Goal: Book appointment/travel/reservation

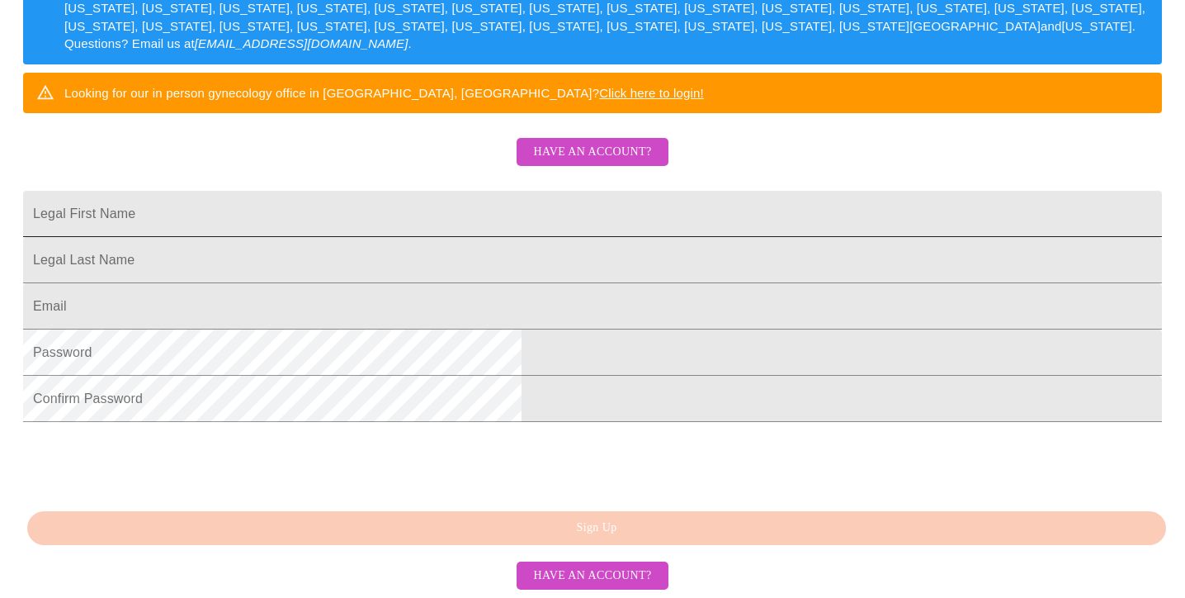
scroll to position [382, 0]
click at [607, 142] on span "Have an account?" at bounding box center [592, 152] width 118 height 21
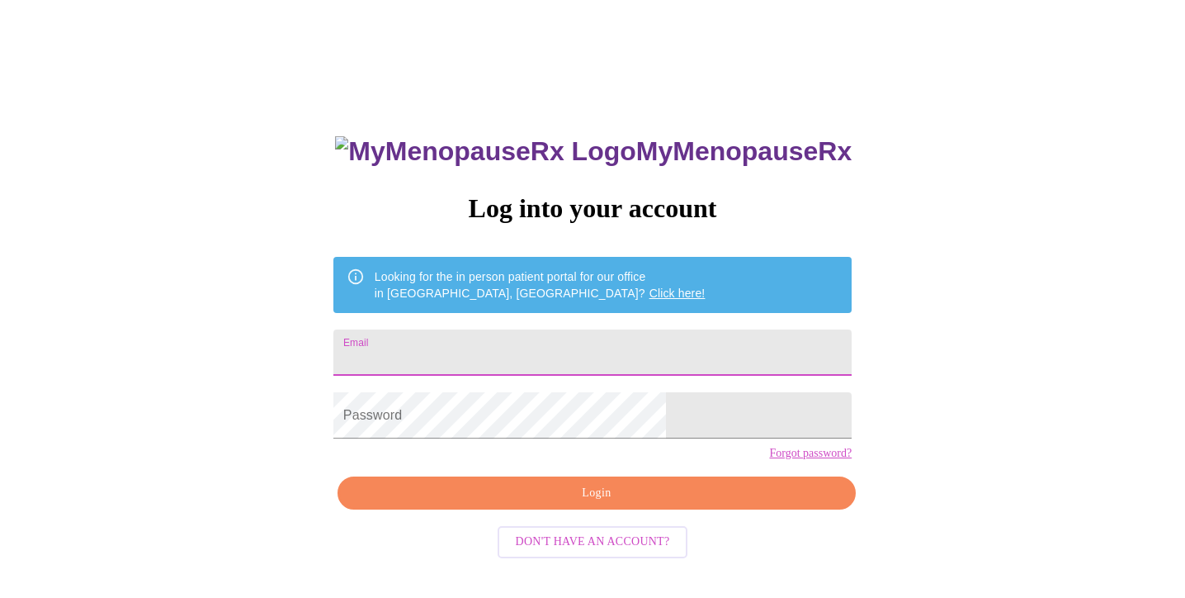
type input "[EMAIL_ADDRESS][DOMAIN_NAME]"
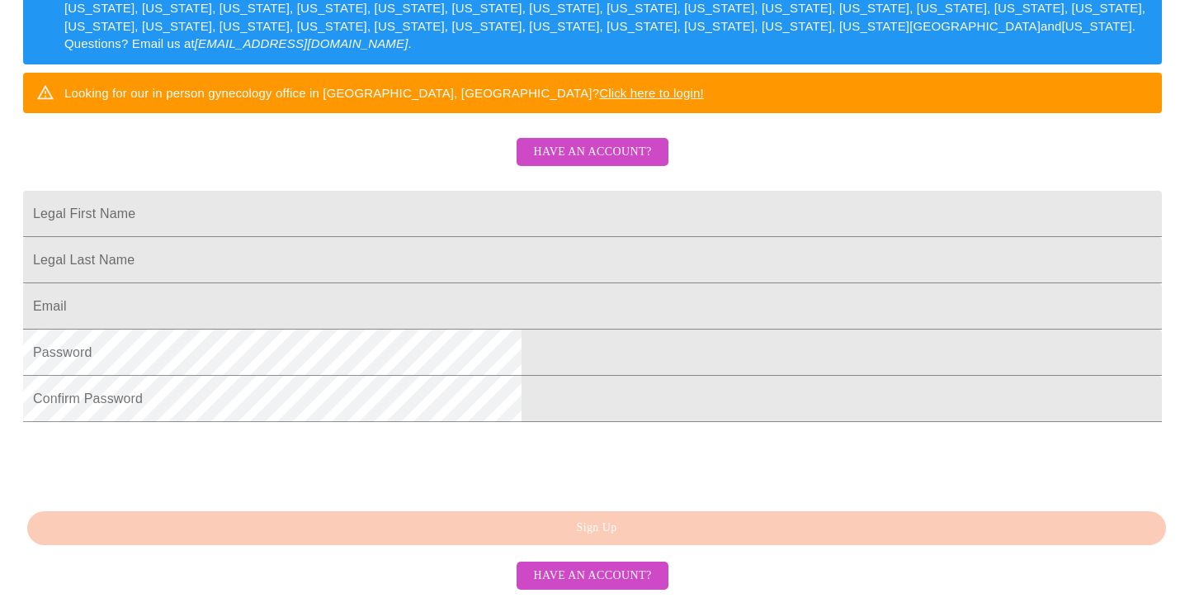
scroll to position [427, 0]
click at [386, 191] on input "Legal First Name" at bounding box center [592, 214] width 1139 height 46
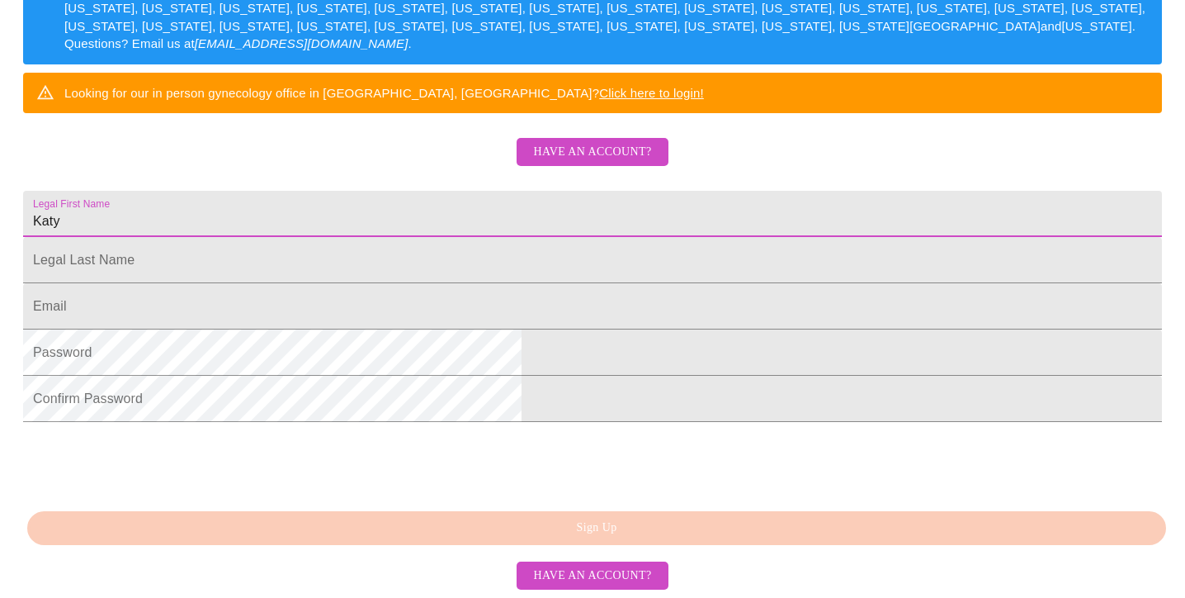
type input "Katy"
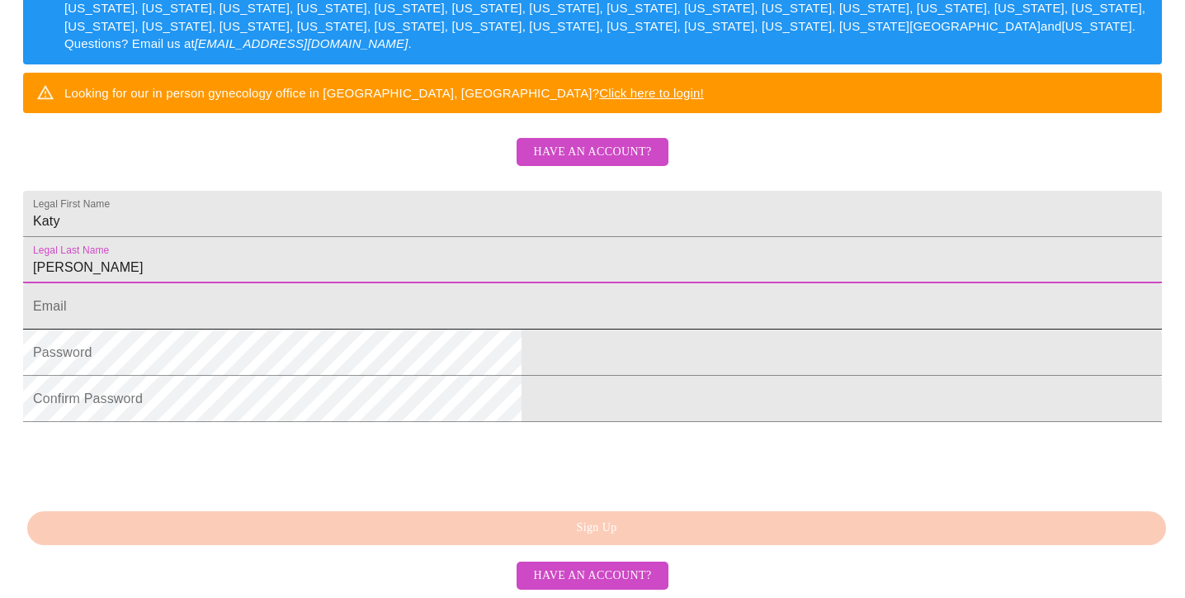
type input "[PERSON_NAME]"
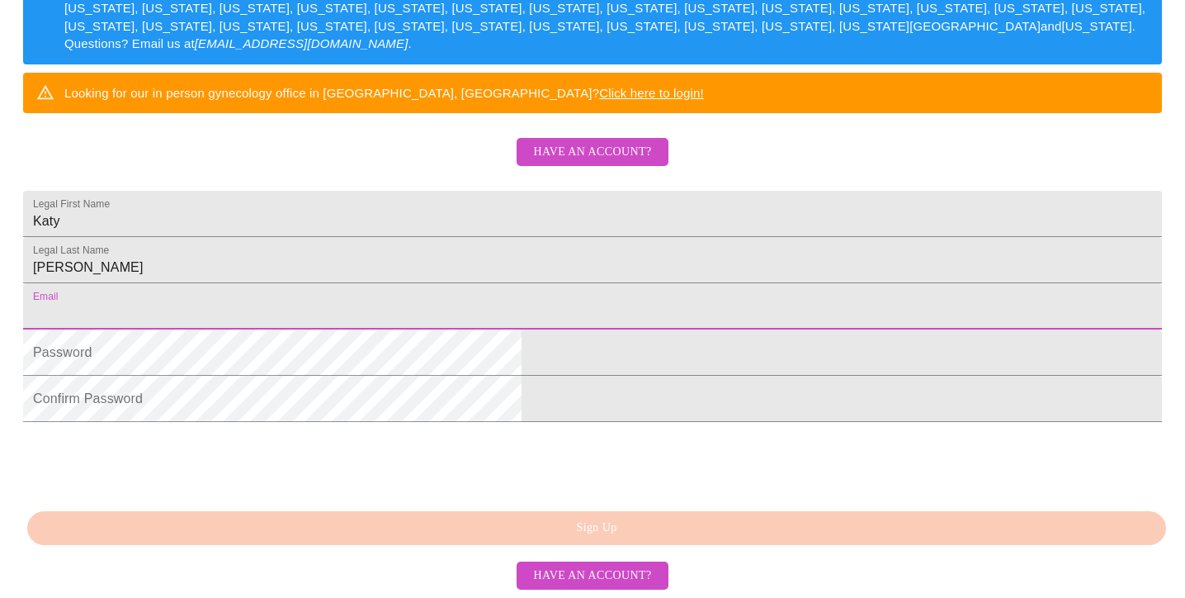
click at [376, 283] on input "Legal First Name" at bounding box center [592, 306] width 1139 height 46
type input "[EMAIL_ADDRESS][DOMAIN_NAME]"
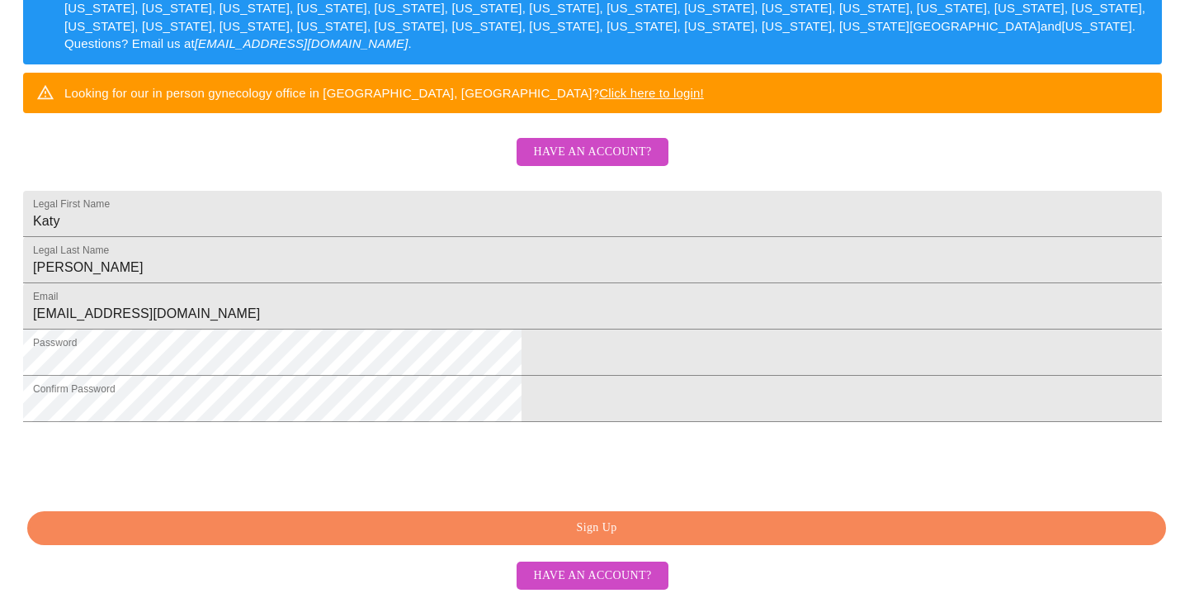
click at [517, 526] on span "Sign Up" at bounding box center [596, 527] width 1101 height 21
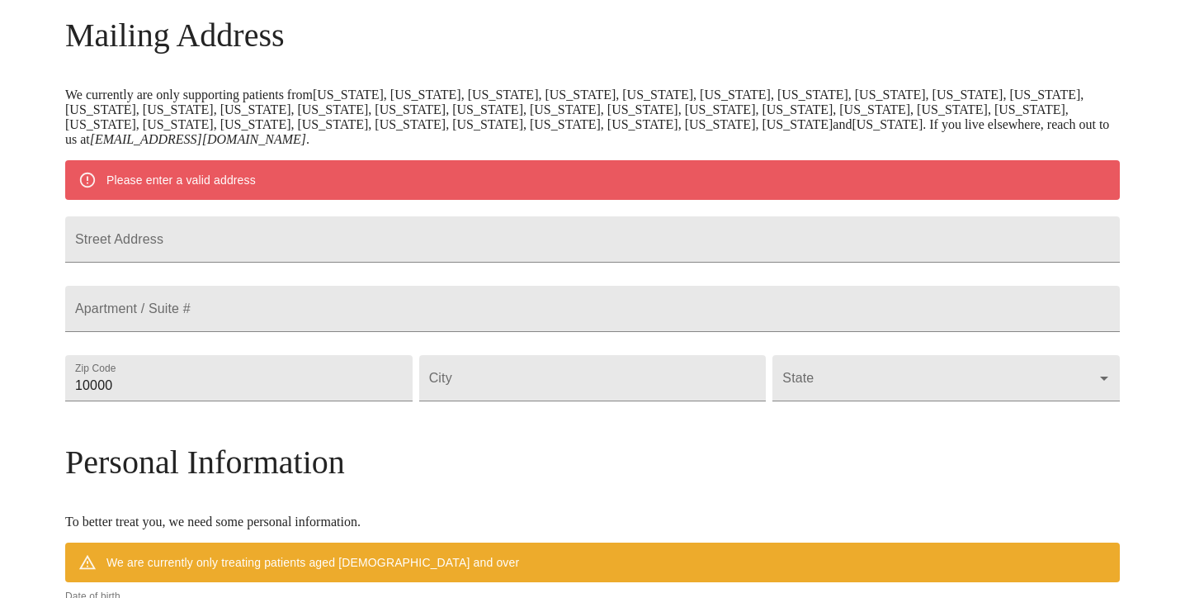
scroll to position [259, 0]
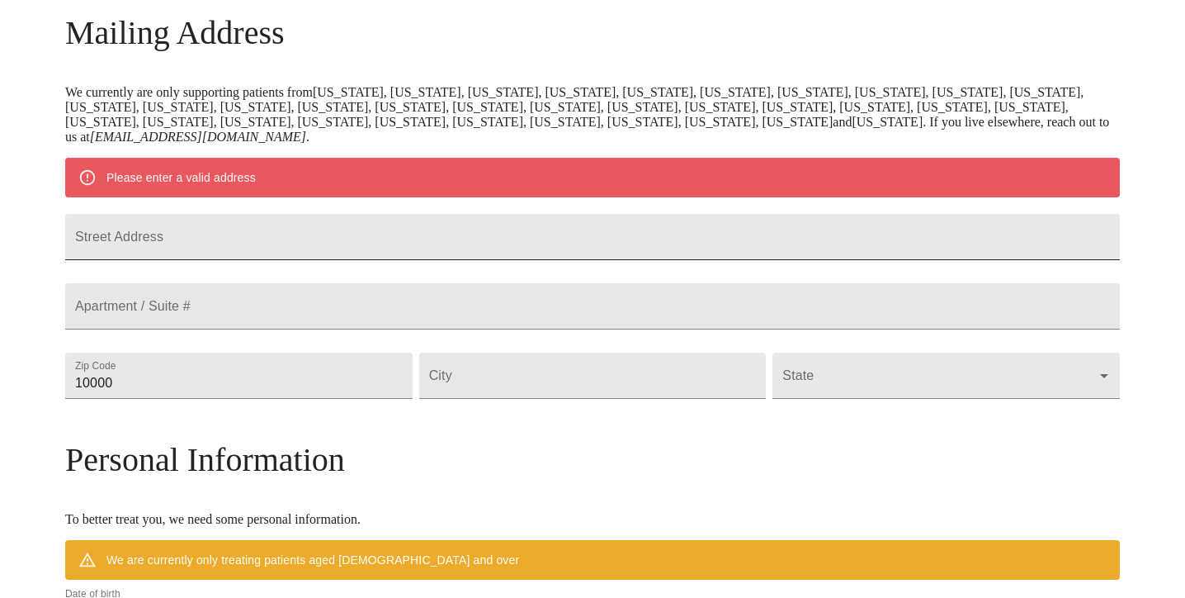
click at [334, 246] on input "Street Address" at bounding box center [592, 237] width 1055 height 46
type input "[STREET_ADDRESS][PERSON_NAME]"
click at [256, 399] on input "10000" at bounding box center [238, 375] width 347 height 46
drag, startPoint x: 256, startPoint y: 427, endPoint x: 169, endPoint y: 428, distance: 86.7
click at [169, 429] on div "MyMenopauseRx Welcome to MyMenopauseRx Since it's your first time here, you'll …" at bounding box center [592, 397] width 1055 height 1301
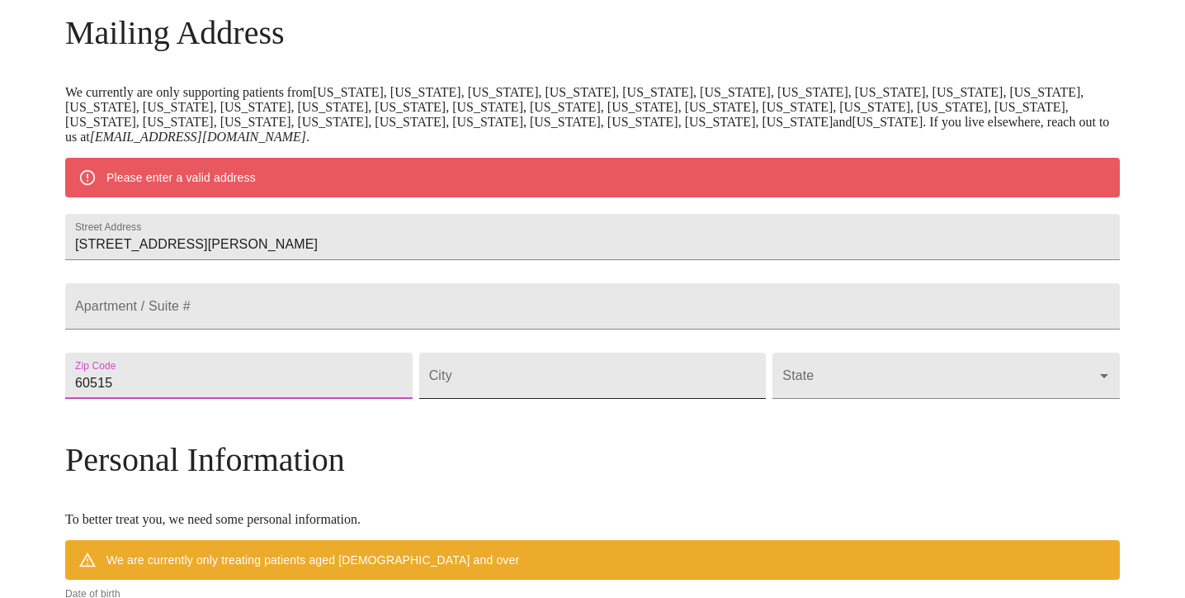
type input "60515"
click at [489, 399] on input "Street Address" at bounding box center [592, 375] width 347 height 46
type input "Downers Grove"
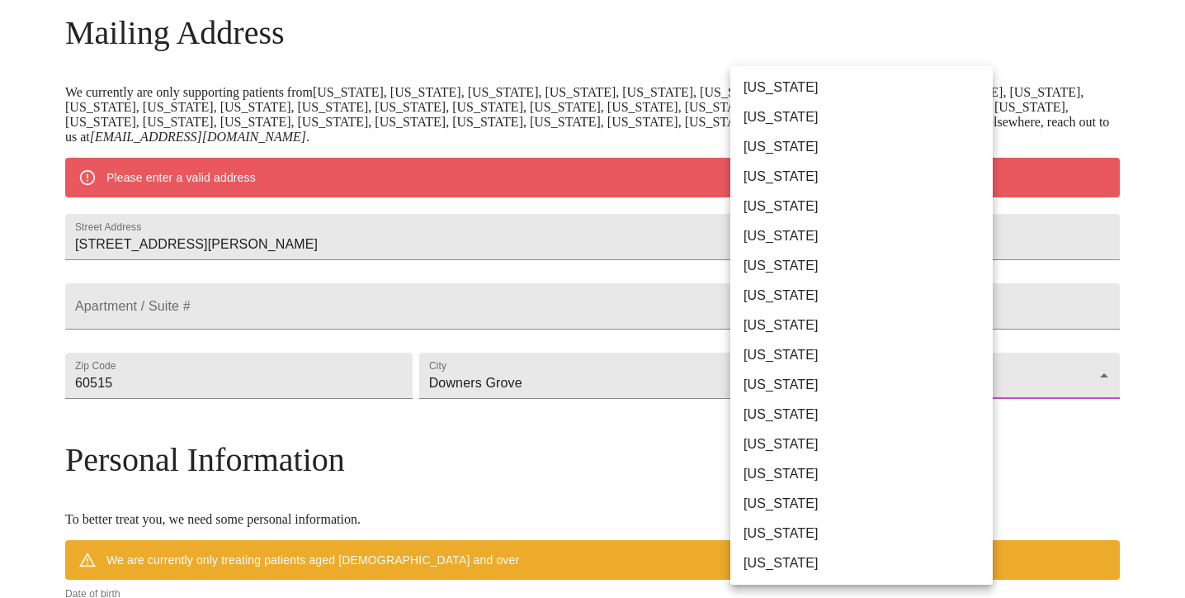
click at [803, 416] on body "MyMenopauseRx Welcome to MyMenopauseRx Since it's your first time here, you'll …" at bounding box center [593, 397] width 1172 height 1301
click at [776, 448] on li "[US_STATE]" at bounding box center [861, 444] width 262 height 30
type input "[US_STATE]"
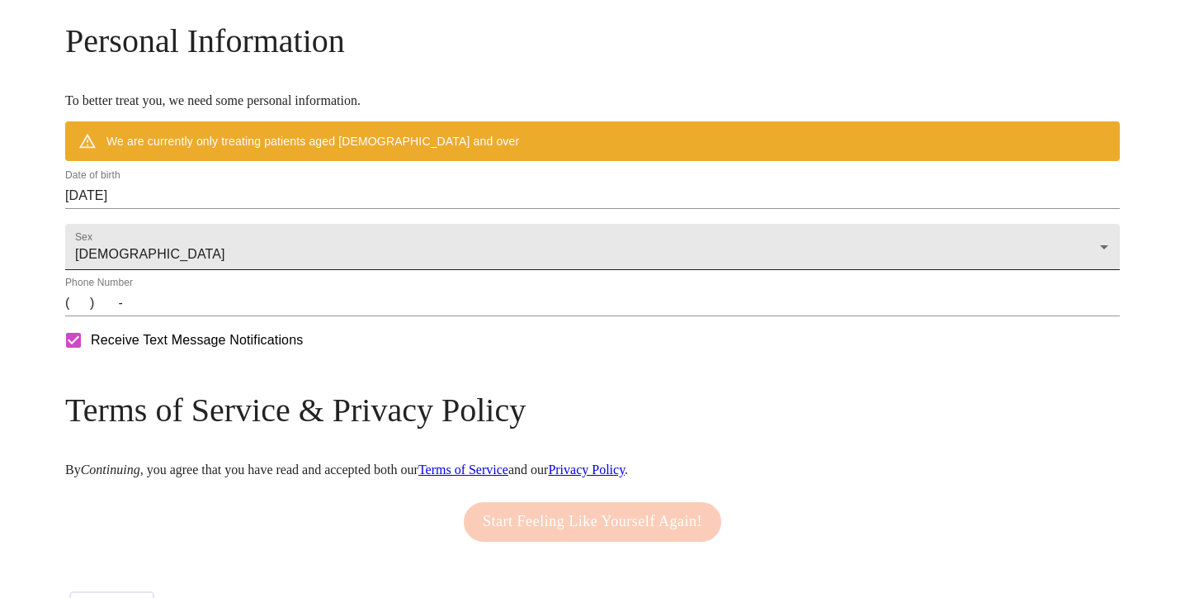
scroll to position [633, 0]
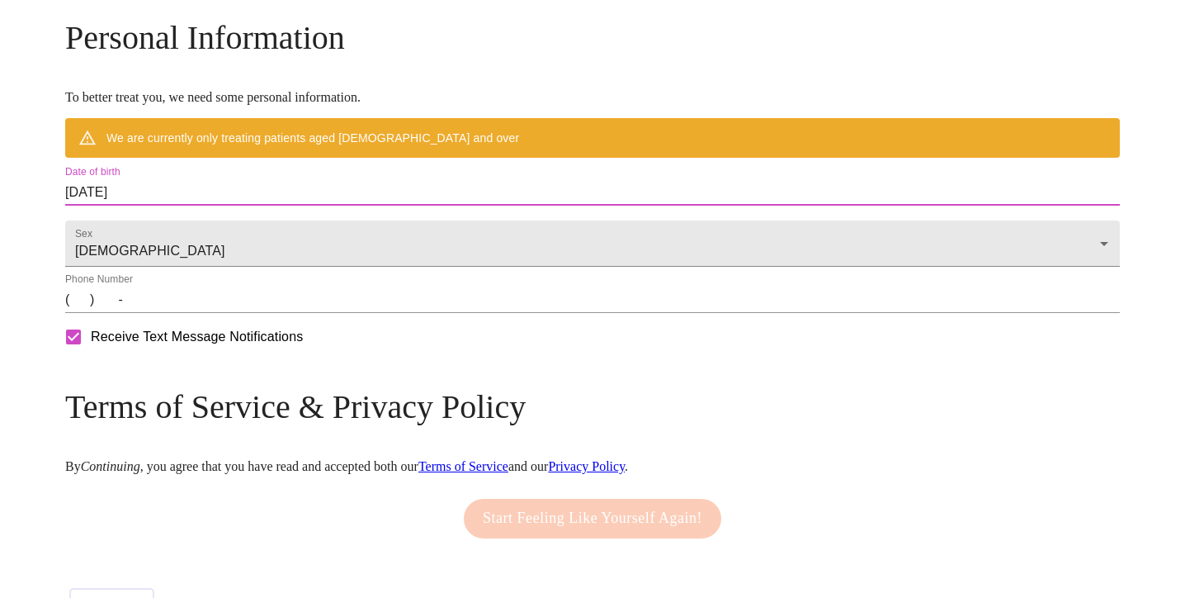
drag, startPoint x: 289, startPoint y: 229, endPoint x: 166, endPoint y: 234, distance: 123.1
click at [166, 234] on div "MyMenopauseRx Welcome to MyMenopauseRx Since it's your first time here, you'll …" at bounding box center [592, 1] width 1055 height 1254
click at [208, 205] on input "[DATE]" at bounding box center [592, 192] width 1055 height 26
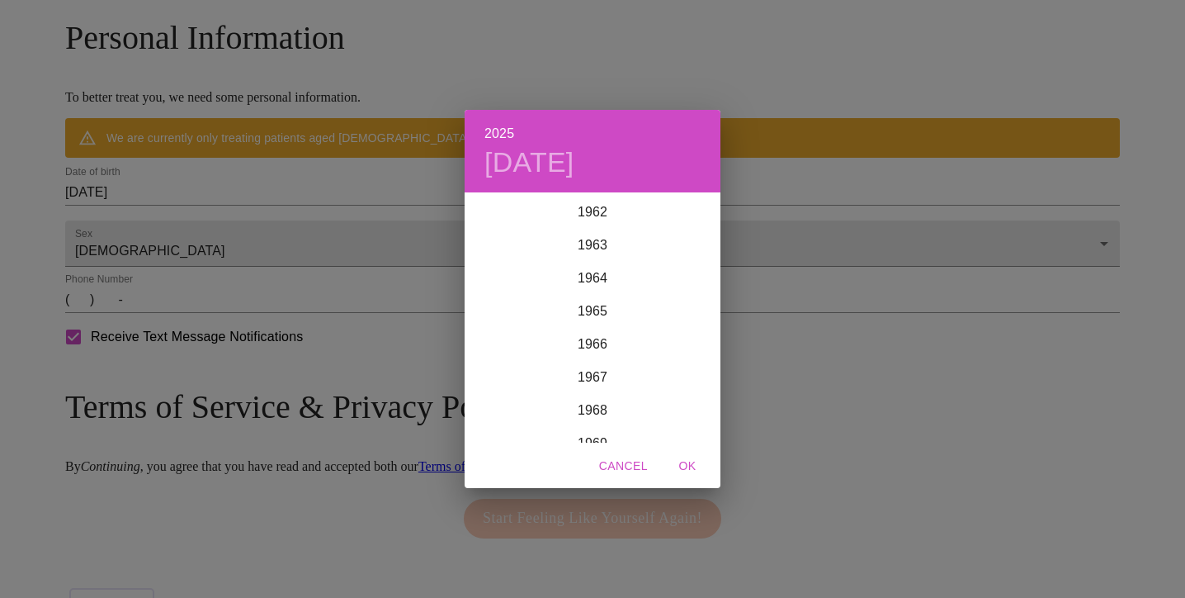
scroll to position [2080, 0]
click at [595, 215] on div "1962" at bounding box center [593, 211] width 256 height 33
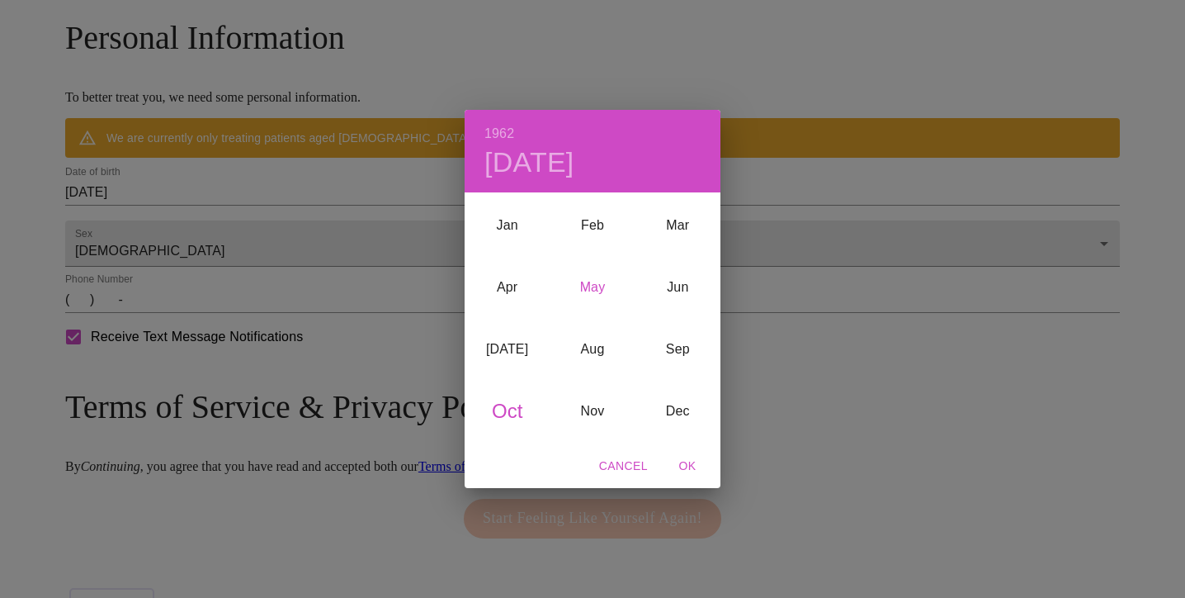
click at [595, 289] on div "May" at bounding box center [592, 288] width 85 height 62
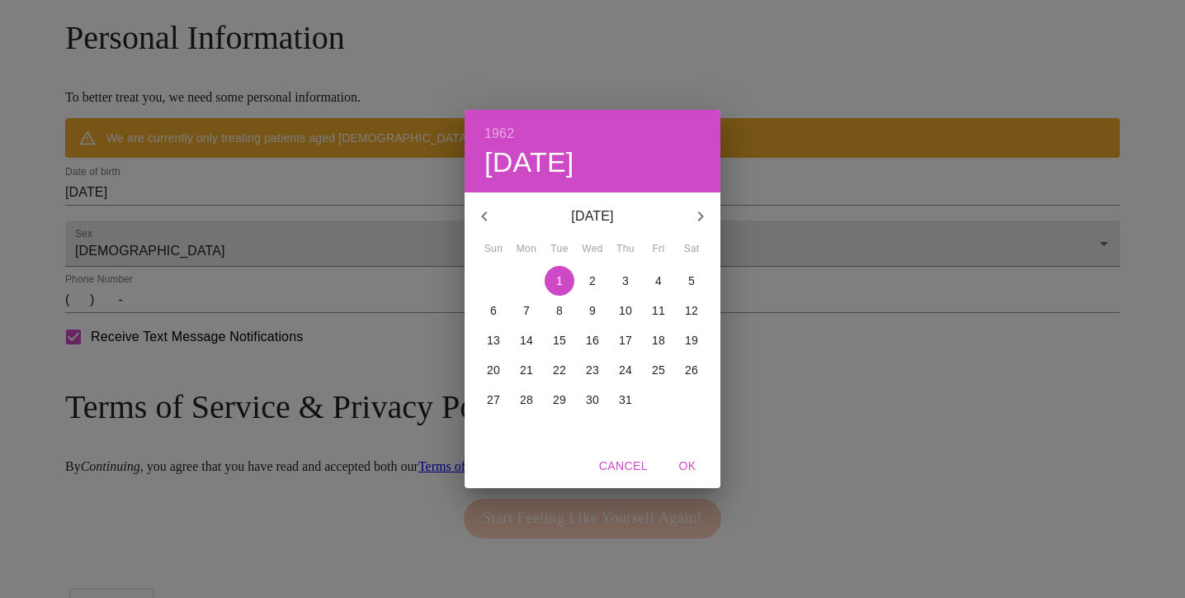
click at [631, 371] on p "24" at bounding box center [625, 369] width 13 height 17
click at [695, 465] on span "OK" at bounding box center [688, 466] width 40 height 21
type input "[DATE]"
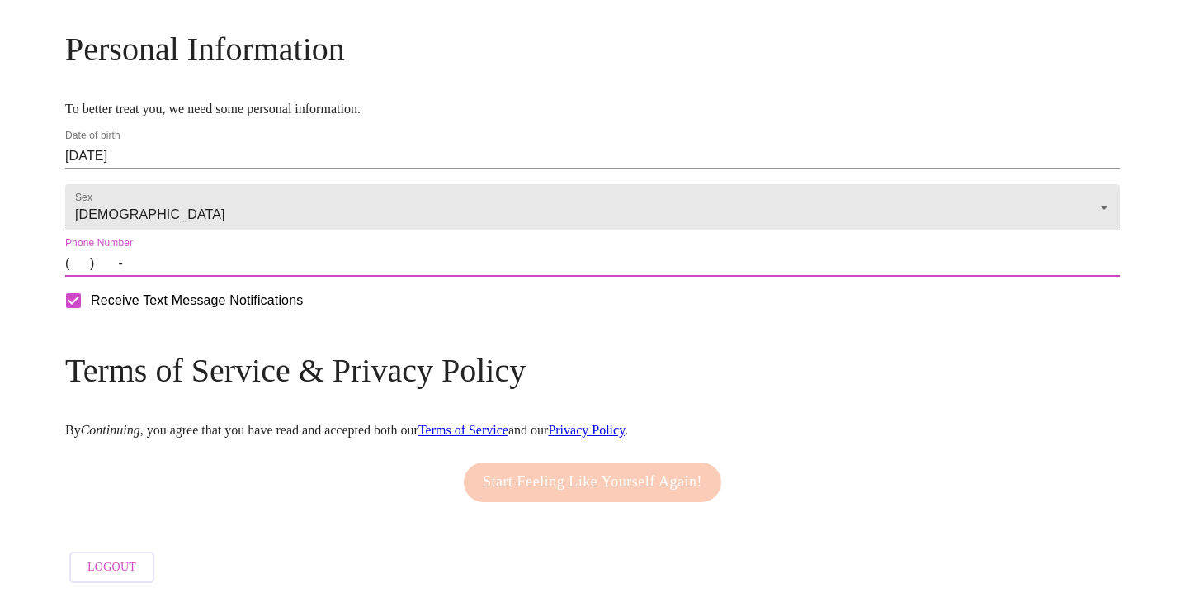
click at [216, 276] on input "(   )    -" at bounding box center [592, 263] width 1055 height 26
click at [202, 276] on input "(   )    -" at bounding box center [592, 263] width 1055 height 26
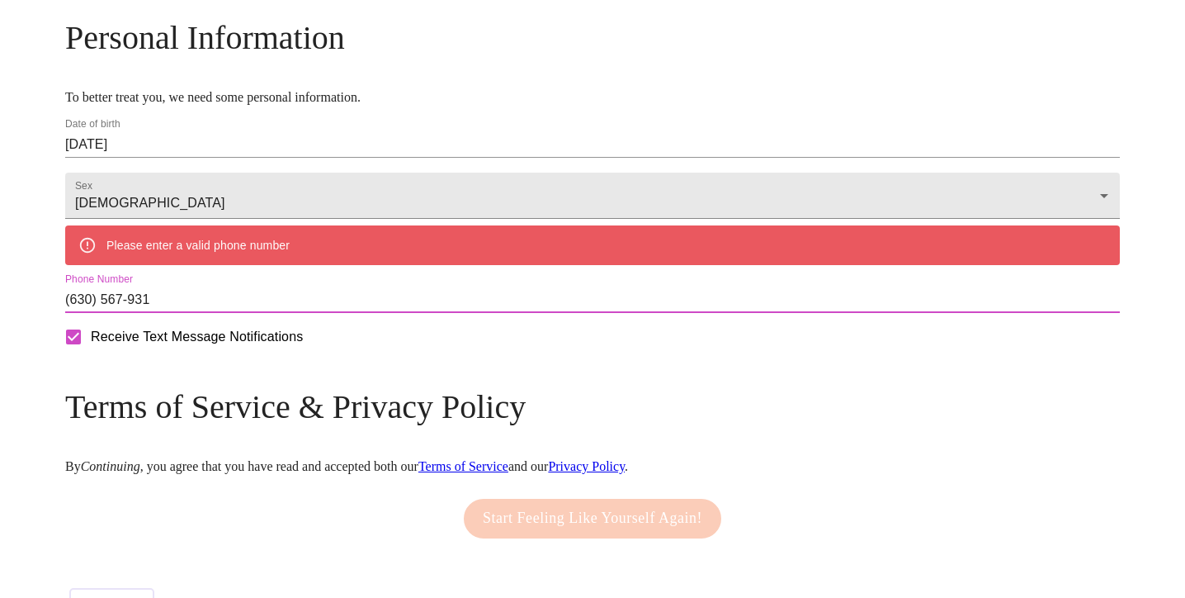
type input "[PHONE_NUMBER]"
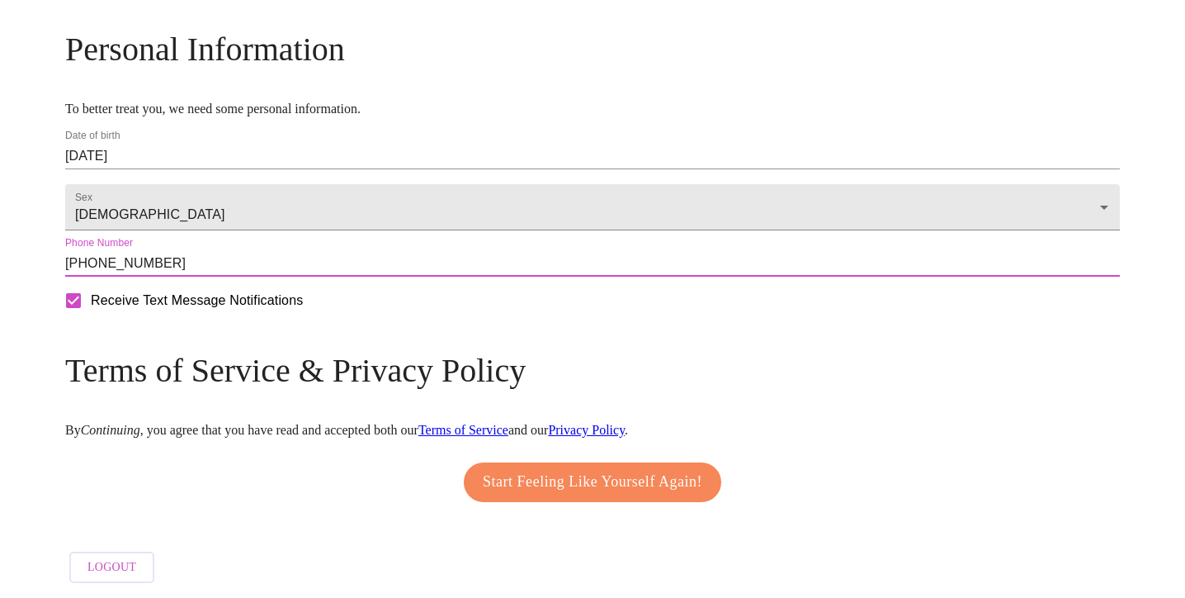
scroll to position [673, 0]
click at [630, 484] on span "Start Feeling Like Yourself Again!" at bounding box center [593, 482] width 220 height 26
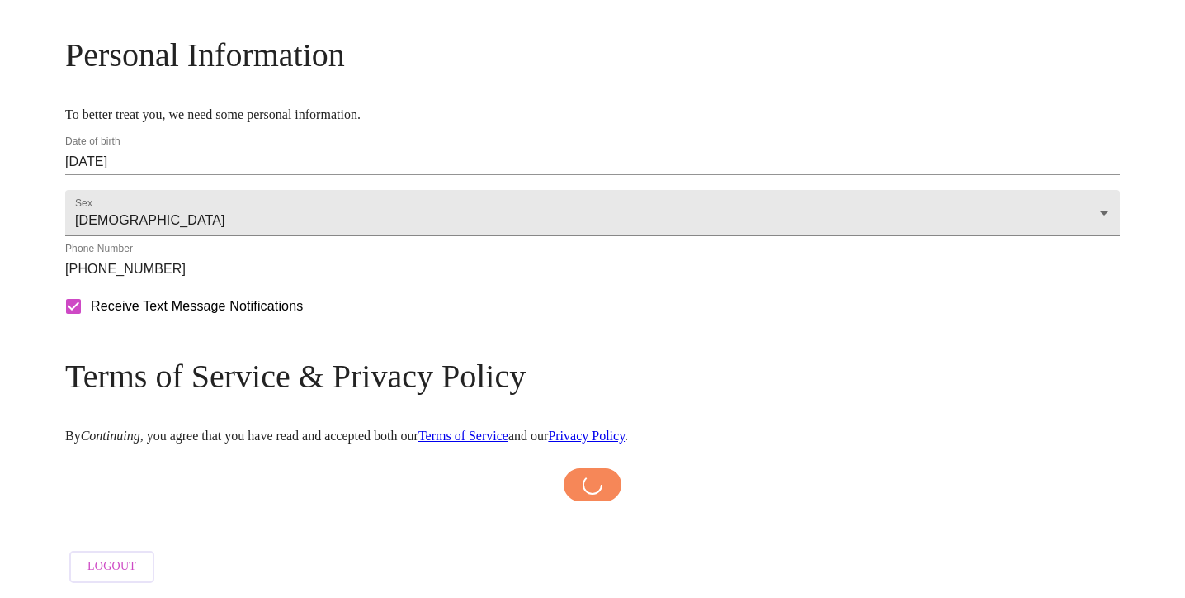
scroll to position [667, 0]
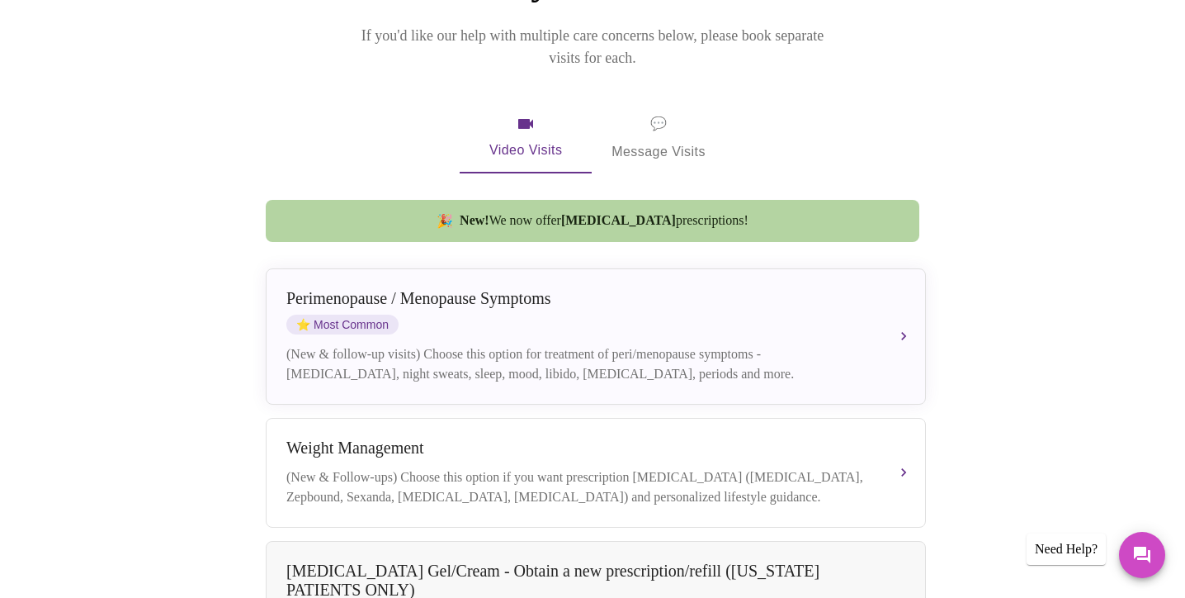
scroll to position [10, 0]
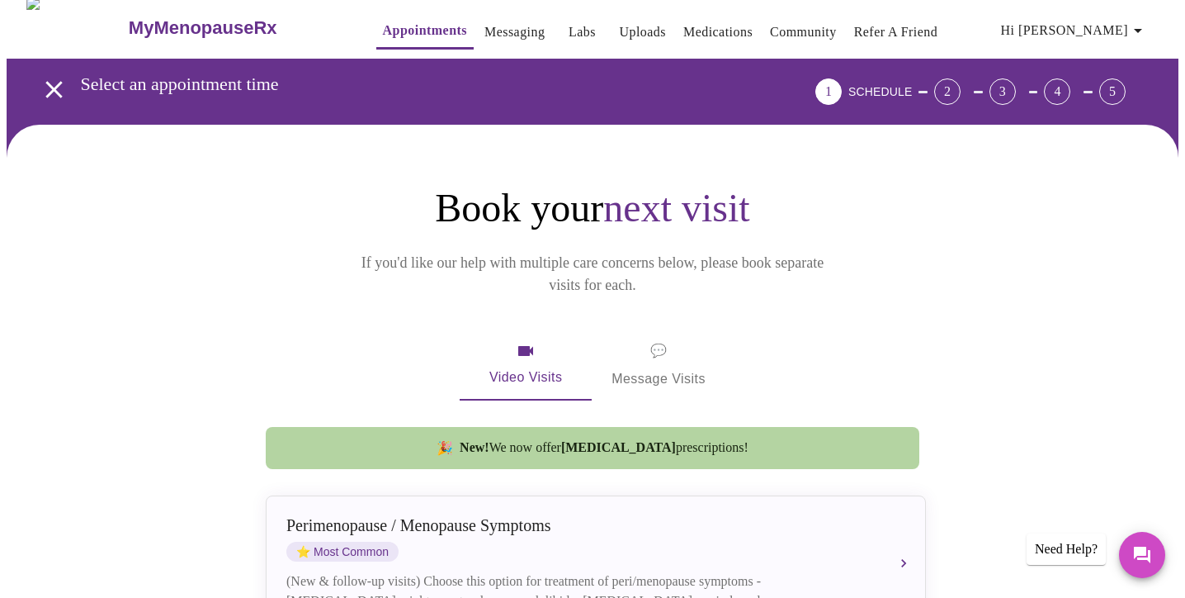
click at [527, 341] on icon "button" at bounding box center [526, 351] width 20 height 20
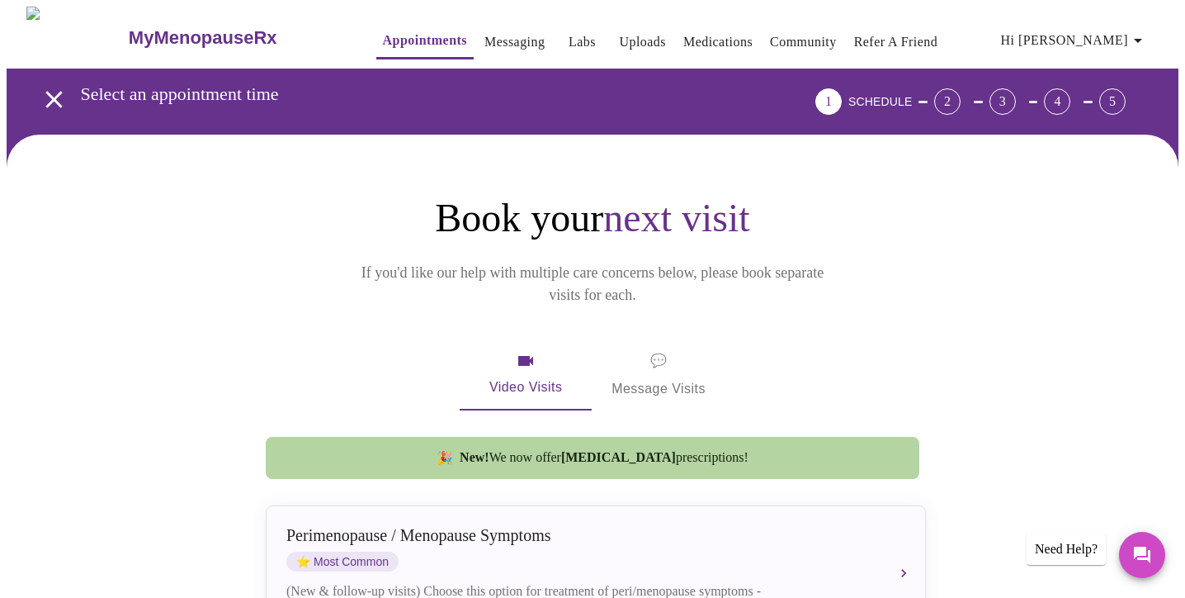
scroll to position [0, 0]
click at [249, 94] on h3 "Select an appointment time" at bounding box center [402, 93] width 643 height 21
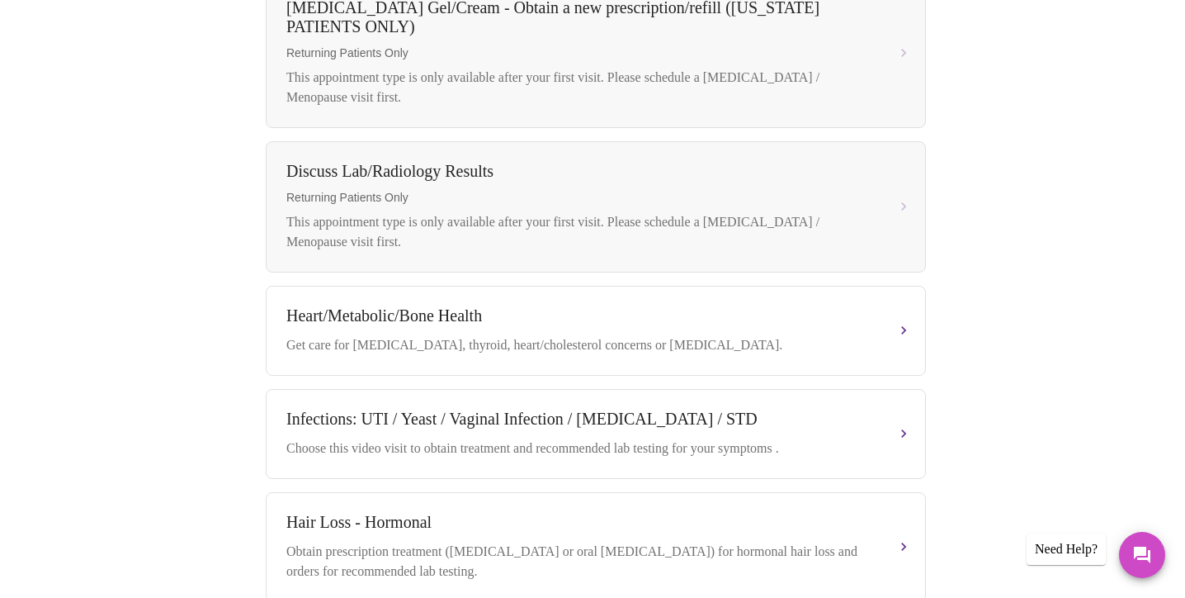
scroll to position [787, 0]
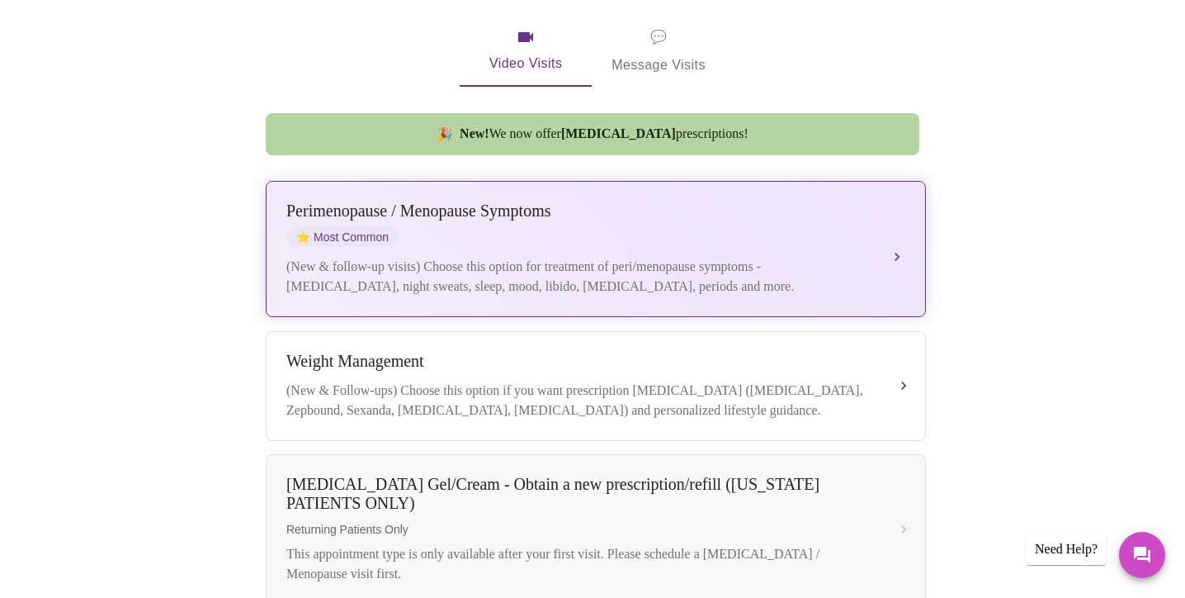
click at [748, 233] on div "[MEDICAL_DATA] / Menopause Symptoms ⭐ Most Common (New & follow-up visits) Choo…" at bounding box center [595, 248] width 619 height 95
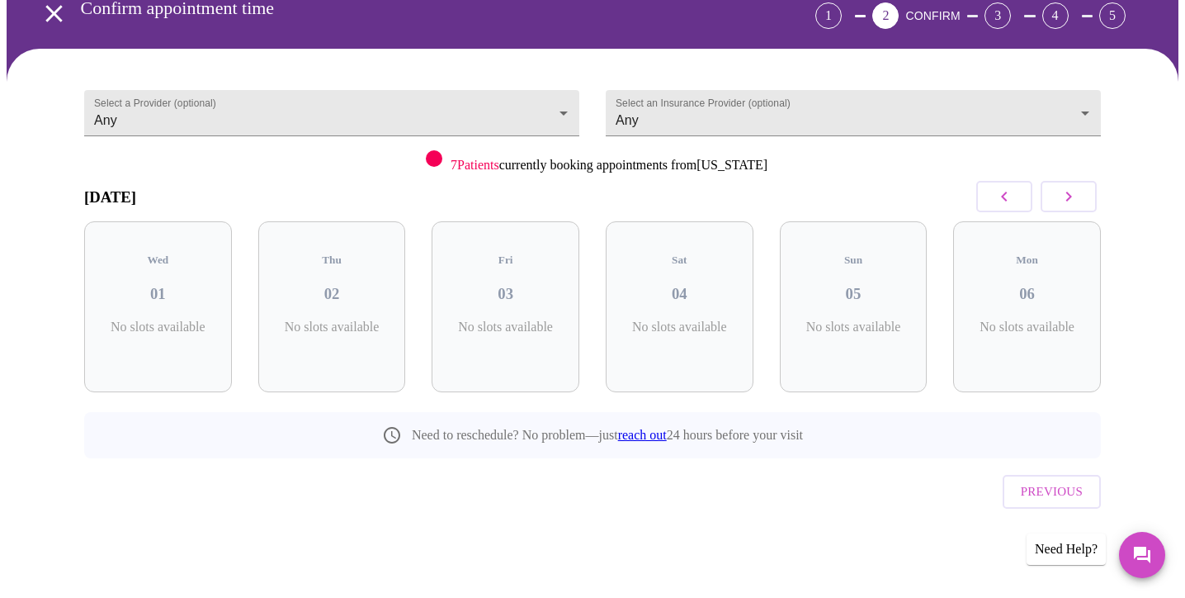
scroll to position [51, 0]
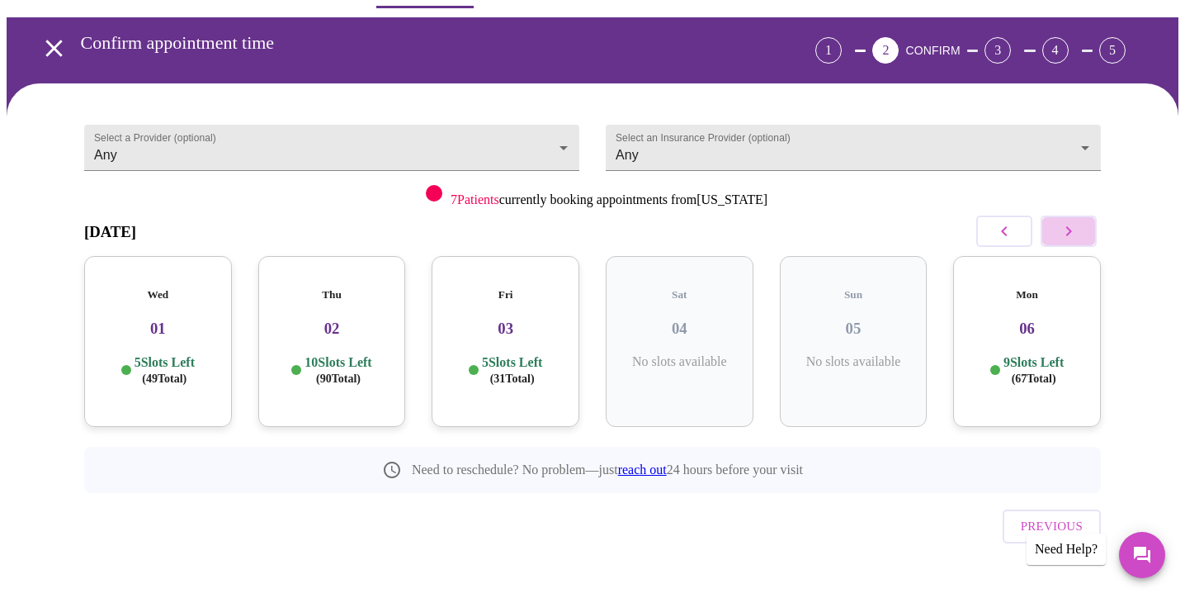
click at [1081, 233] on button "button" at bounding box center [1069, 230] width 56 height 31
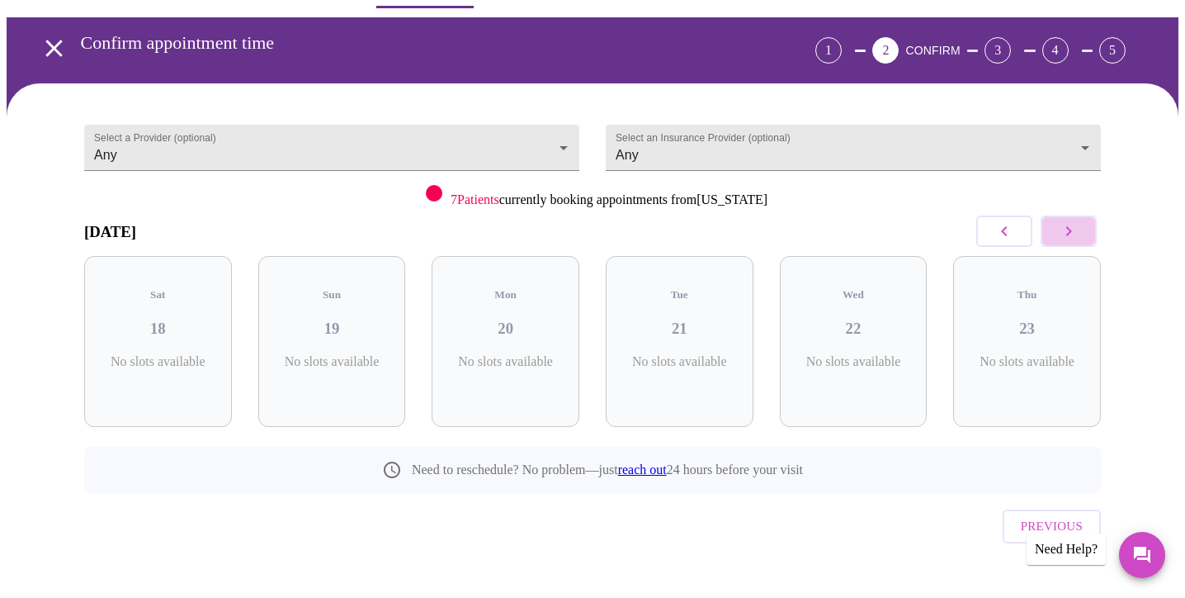
click at [1081, 233] on button "button" at bounding box center [1069, 230] width 56 height 31
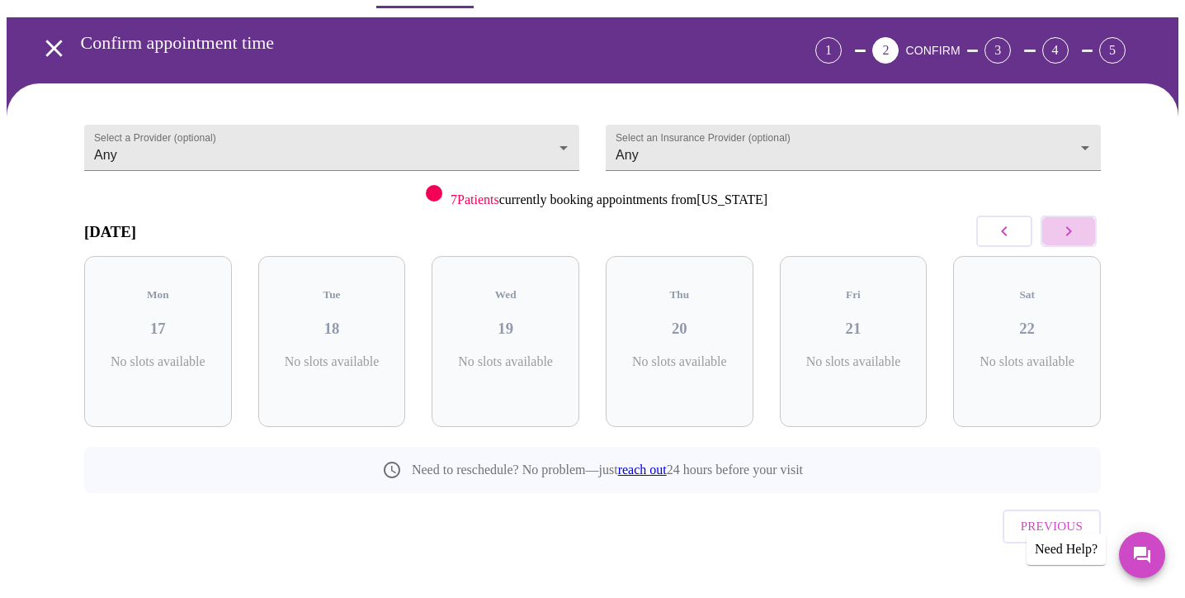
click at [1081, 233] on button "button" at bounding box center [1069, 230] width 56 height 31
click at [1070, 225] on icon "button" at bounding box center [1069, 231] width 20 height 20
click at [1088, 139] on body "MyMenopauseRx Appointments Messaging Labs Uploads Medications Community Refer a…" at bounding box center [593, 290] width 1172 height 670
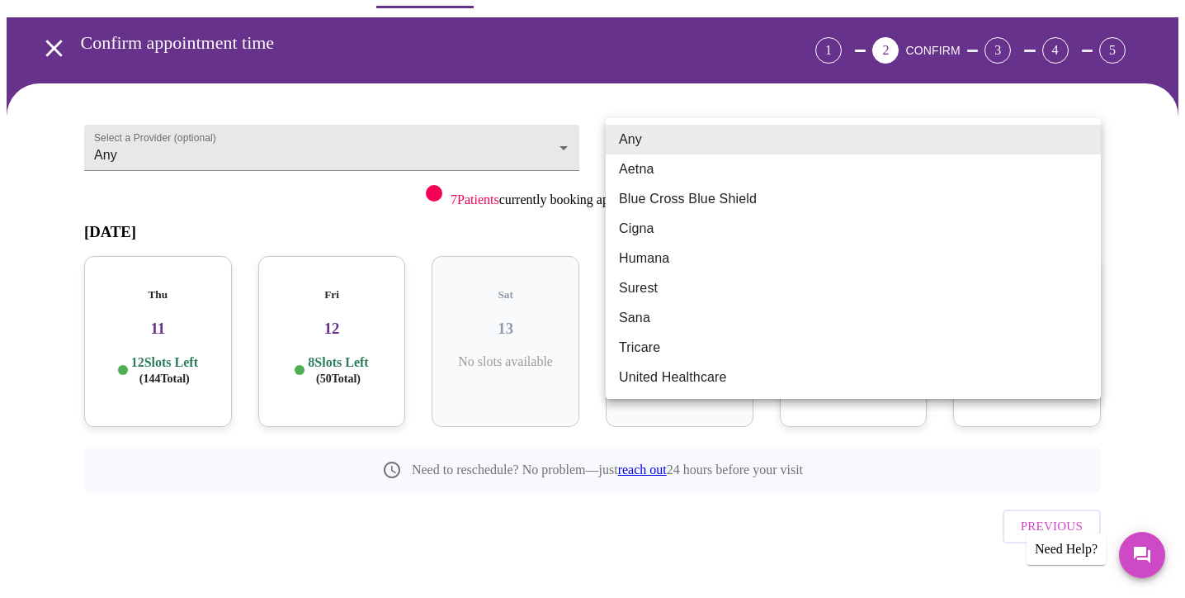
click at [715, 199] on li "Blue Cross Blue Shield" at bounding box center [853, 199] width 495 height 30
type input "Blue Cross Blue Shield"
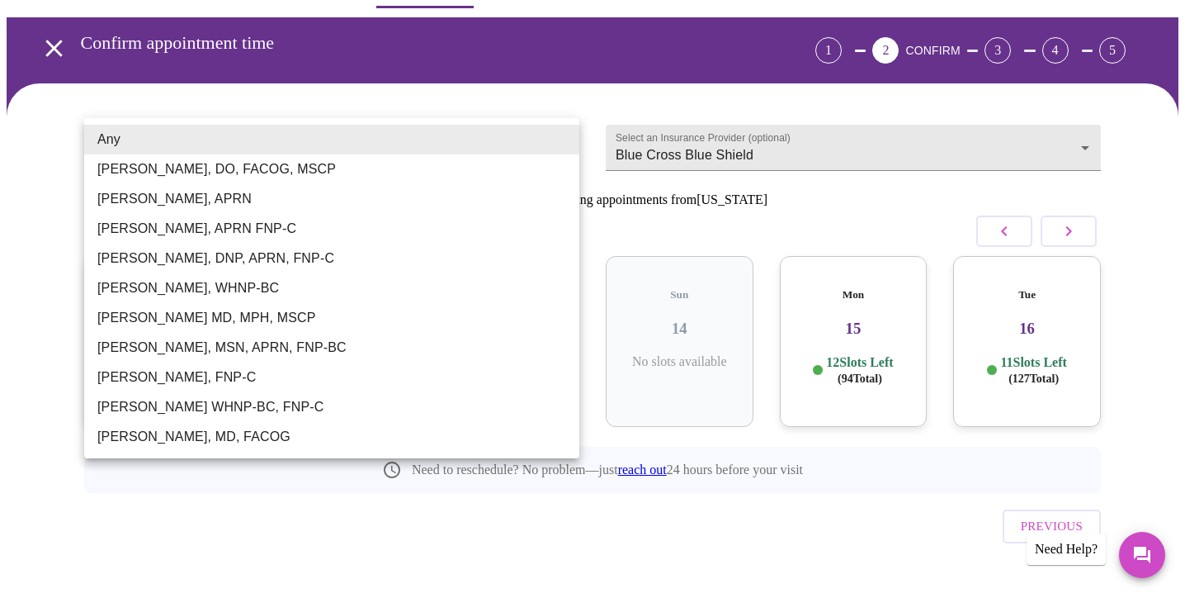
click at [570, 141] on body "MyMenopauseRx Appointments Messaging Labs Uploads Medications Community Refer a…" at bounding box center [593, 290] width 1172 height 670
click at [250, 353] on li "[PERSON_NAME], MSN, APRN, FNP-BC" at bounding box center [331, 348] width 495 height 30
type input "[PERSON_NAME], MSN, APRN, FNP-BC"
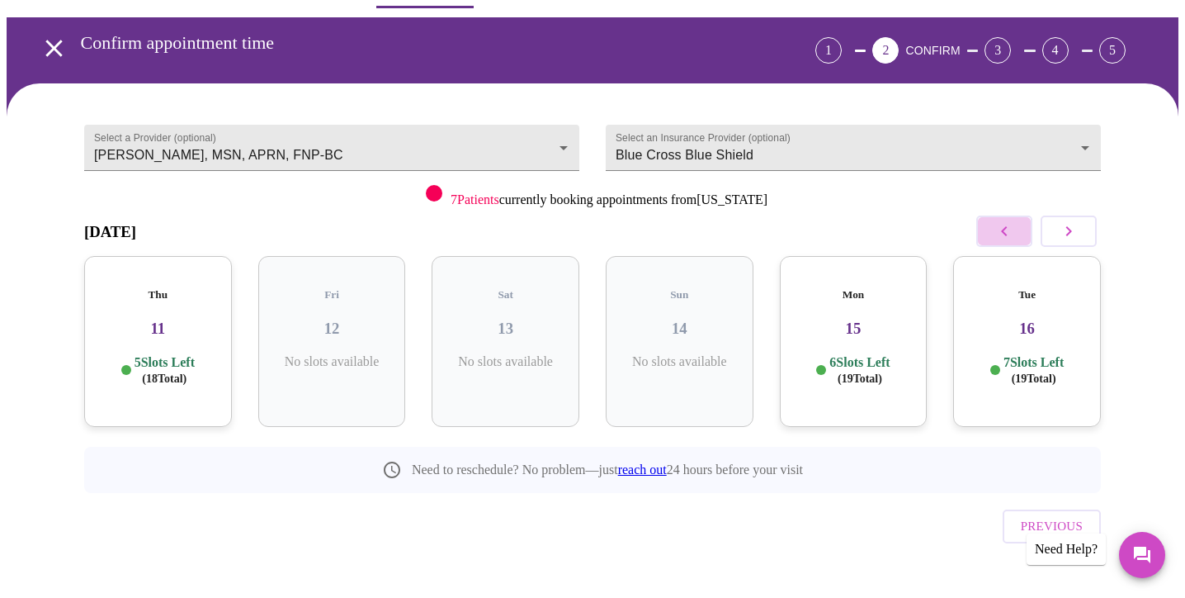
click at [1010, 233] on icon "button" at bounding box center [1004, 231] width 20 height 20
click at [705, 323] on div "Mon 08 6 Slots Left ( 19 Total)" at bounding box center [680, 341] width 148 height 171
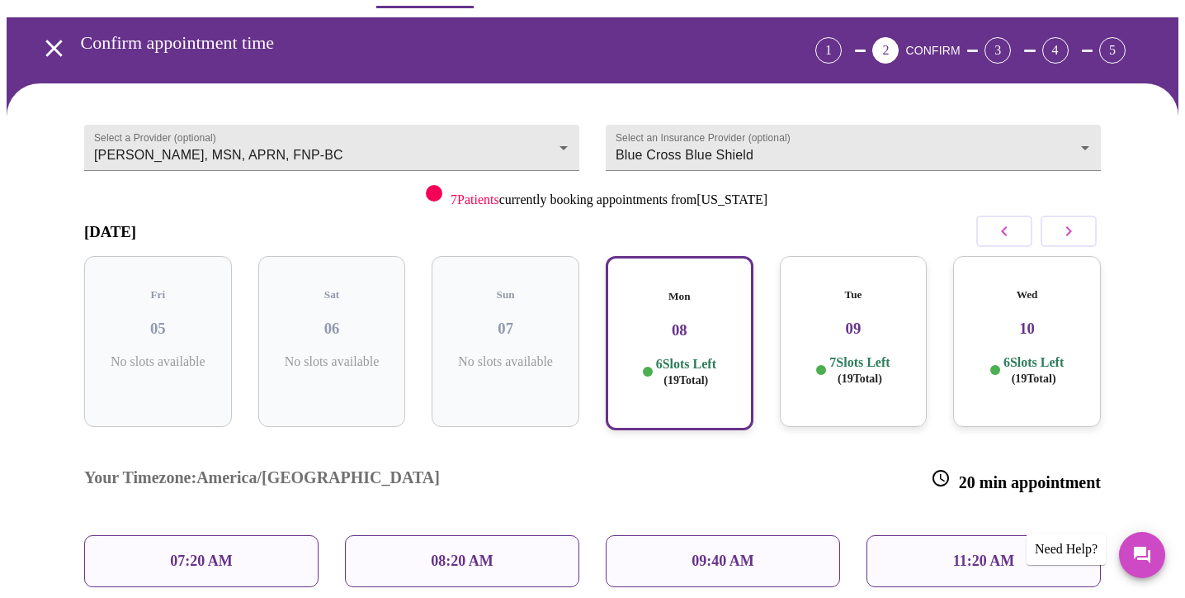
click at [959, 552] on p "11:20 AM" at bounding box center [984, 560] width 62 height 17
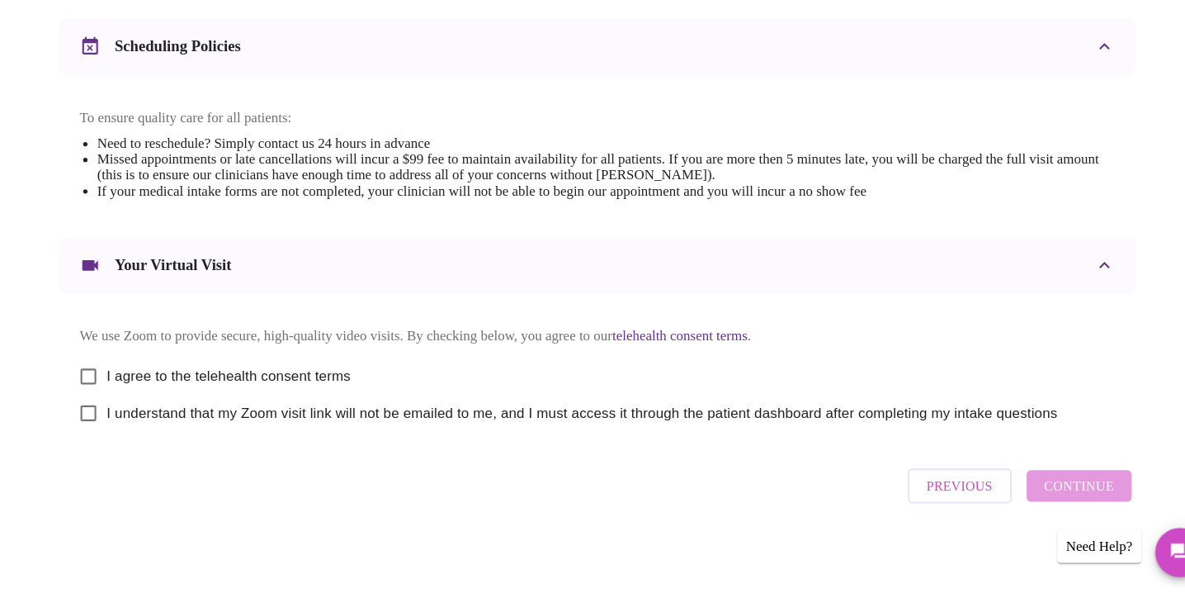
scroll to position [598, 0]
click at [95, 371] on input "I agree to the telehealth consent terms" at bounding box center [112, 388] width 35 height 35
checkbox input "true"
click at [95, 406] on input "I understand that my Zoom visit link will not be emailed to me, and I must acce…" at bounding box center [112, 423] width 35 height 35
checkbox input "true"
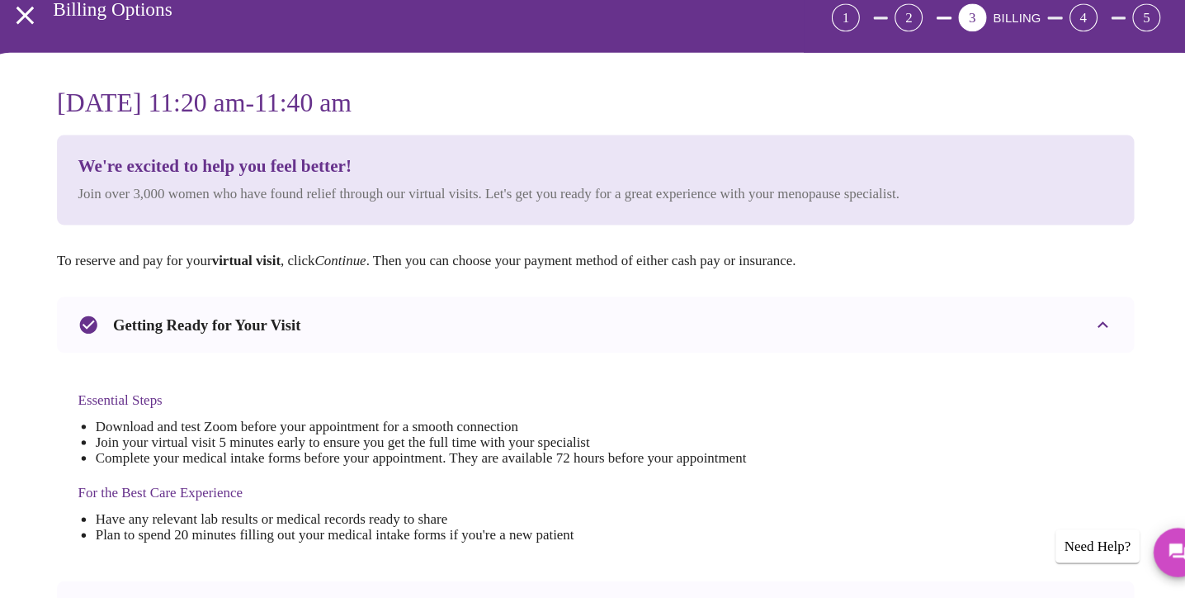
scroll to position [67, 0]
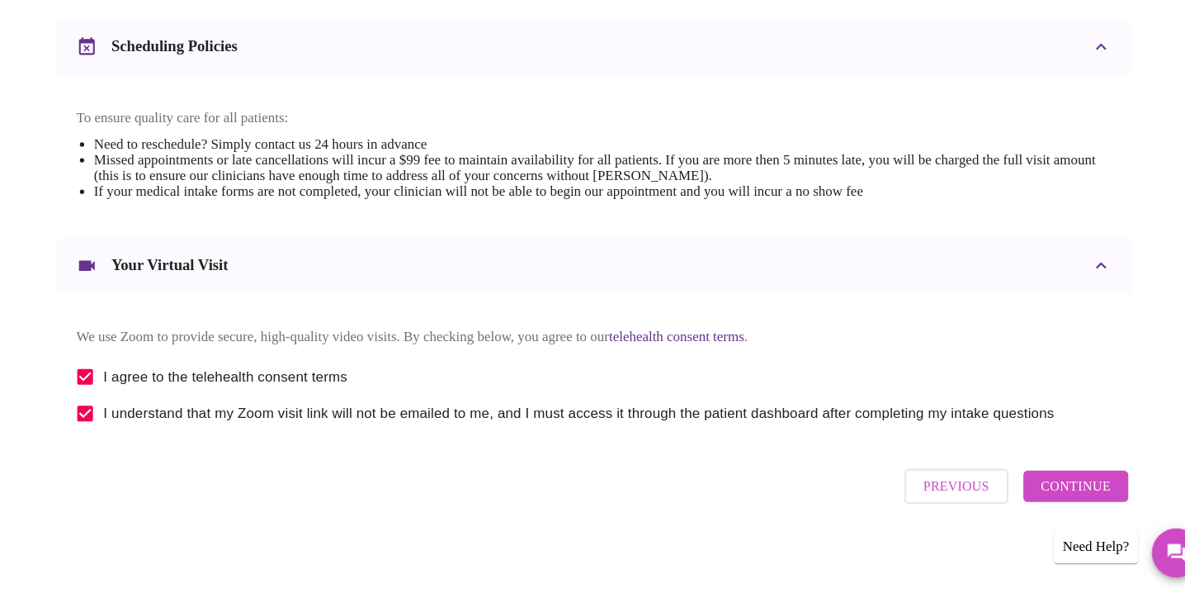
click at [1042, 481] on span "Continue" at bounding box center [1047, 491] width 66 height 21
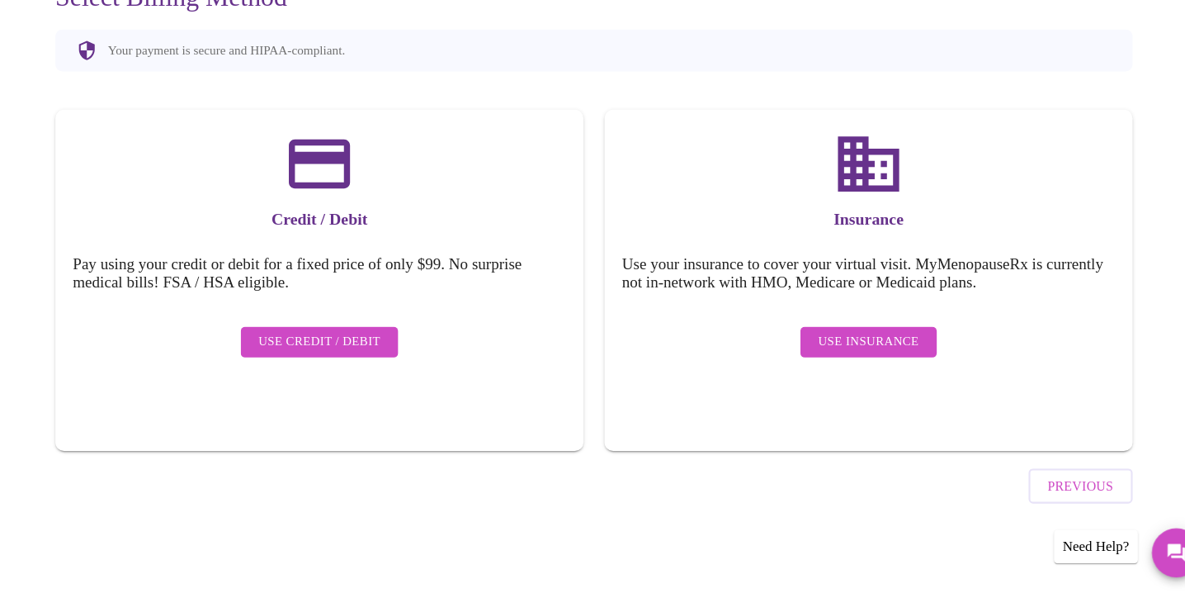
scroll to position [105, 0]
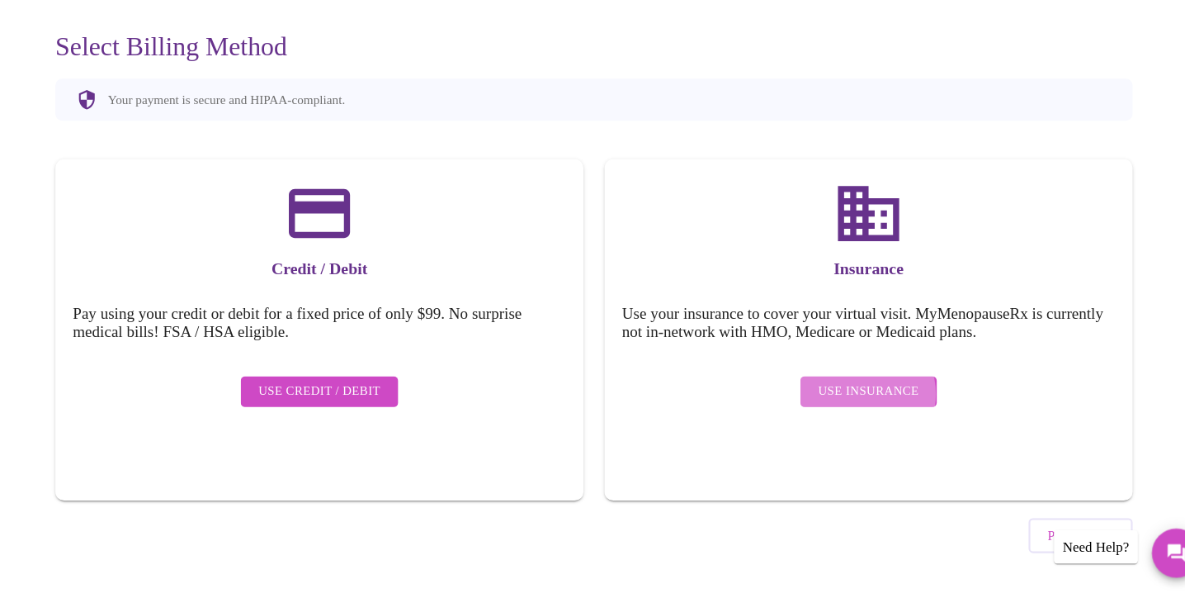
click at [810, 392] on span "Use Insurance" at bounding box center [851, 402] width 95 height 21
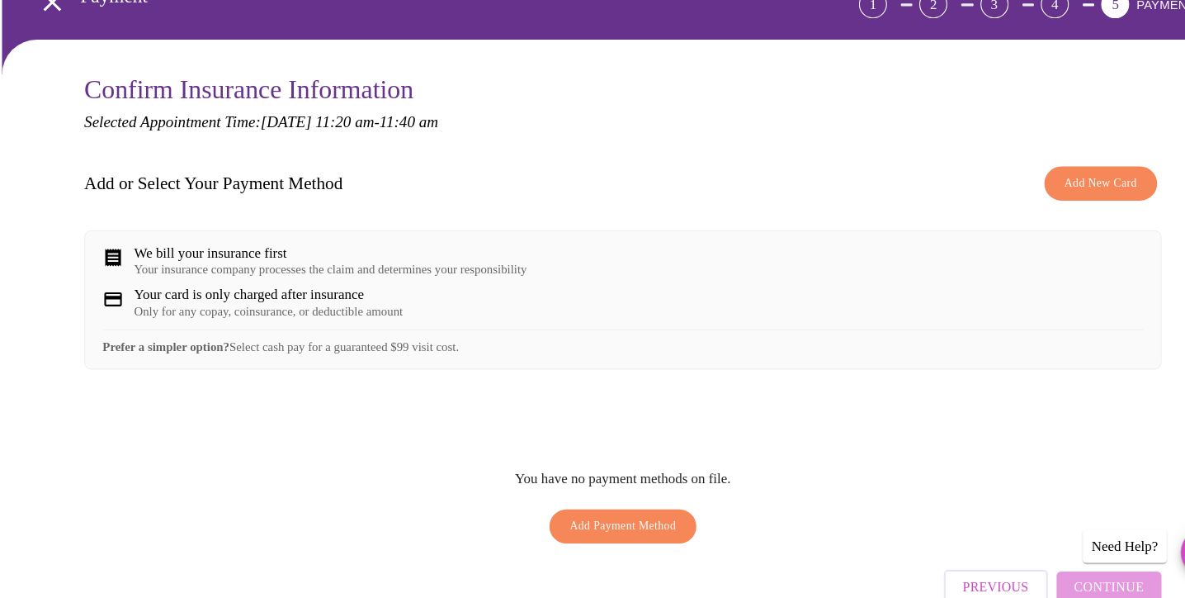
scroll to position [65, 0]
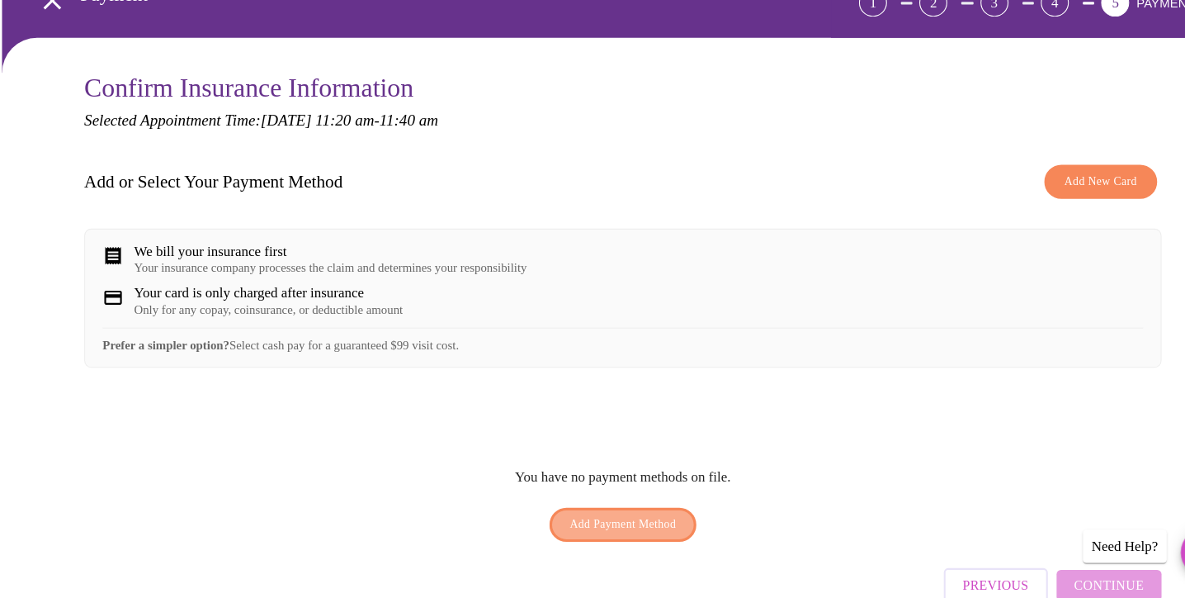
click at [609, 519] on span "Add Payment Method" at bounding box center [592, 528] width 101 height 19
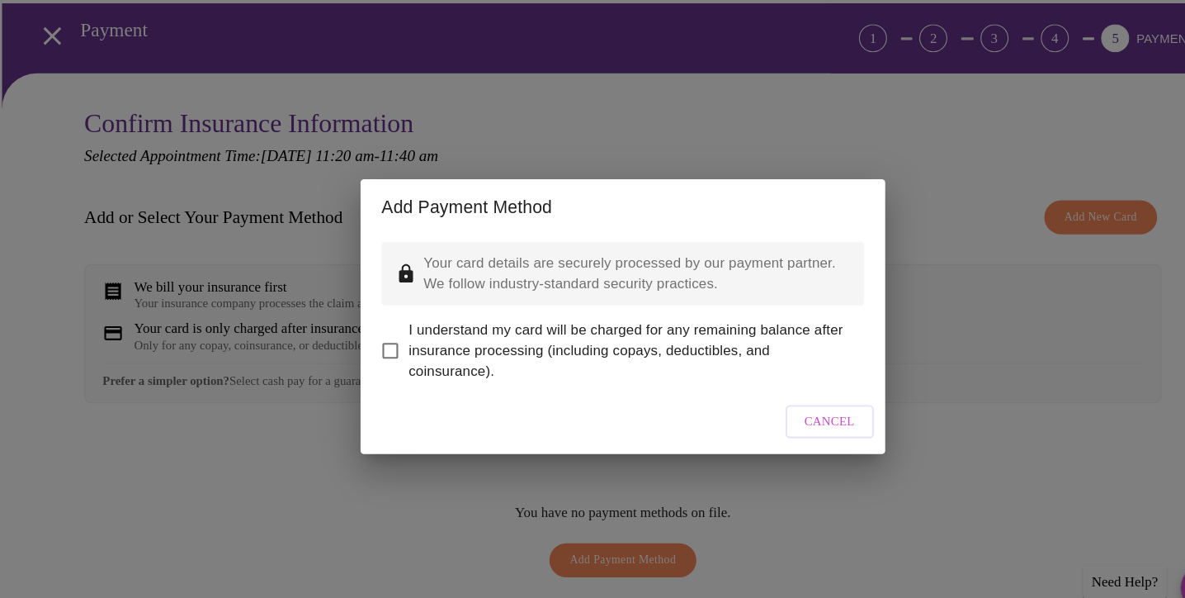
click at [370, 316] on input "I understand my card will be charged for any remaining balance after insurance …" at bounding box center [373, 331] width 35 height 35
checkbox input "true"
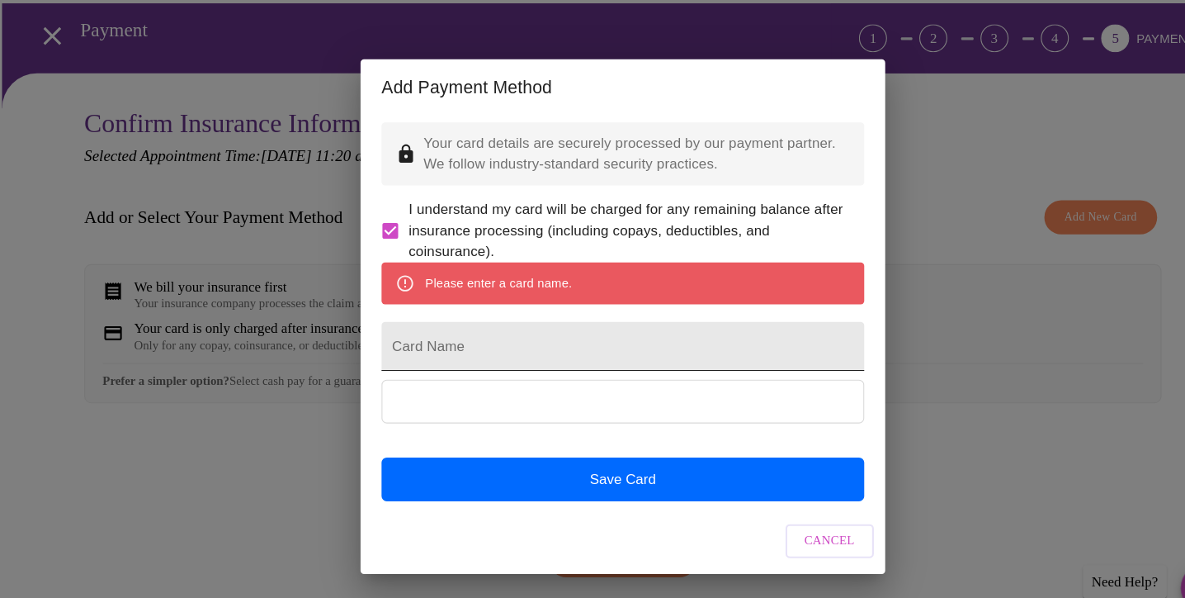
click at [447, 332] on input "Card Name" at bounding box center [593, 327] width 456 height 46
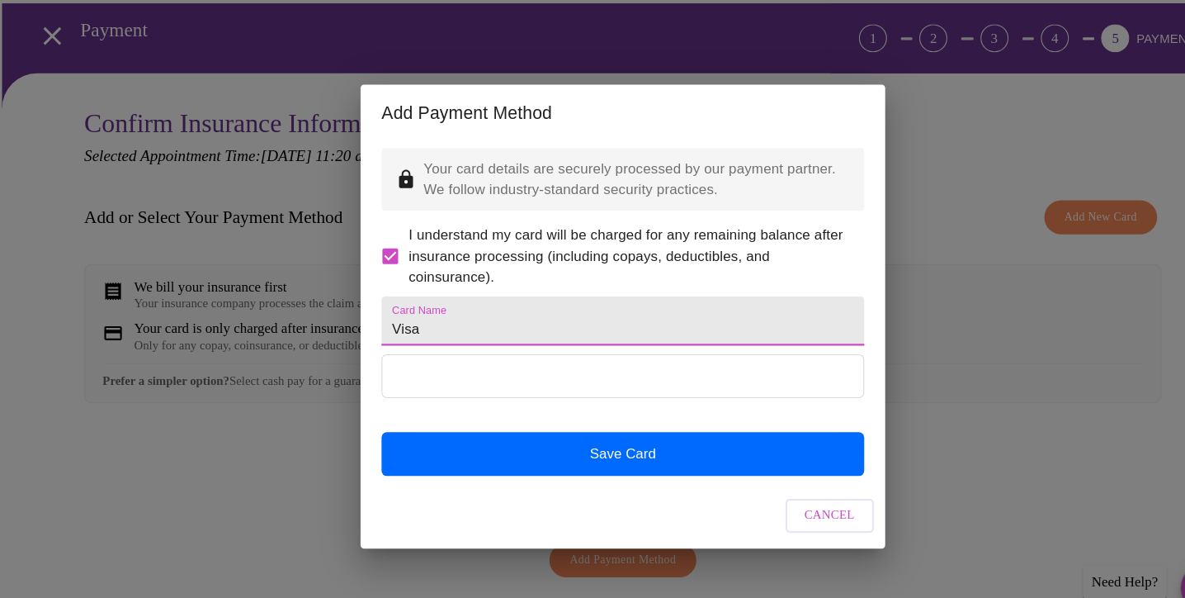
type input "Visa"
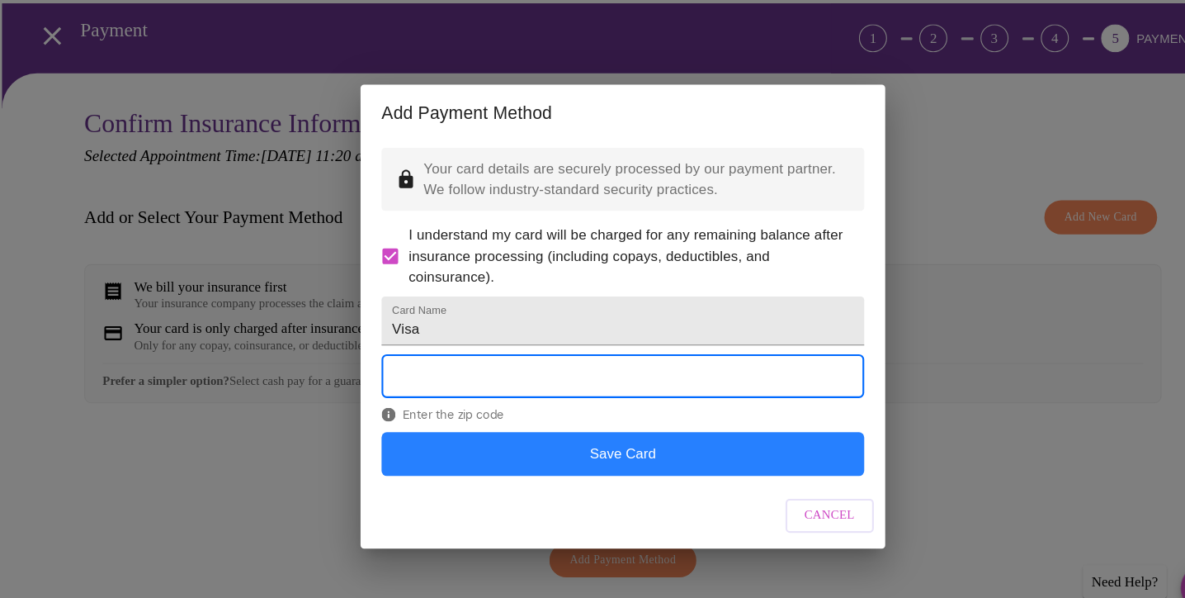
click at [576, 449] on button "Save Card" at bounding box center [593, 428] width 456 height 41
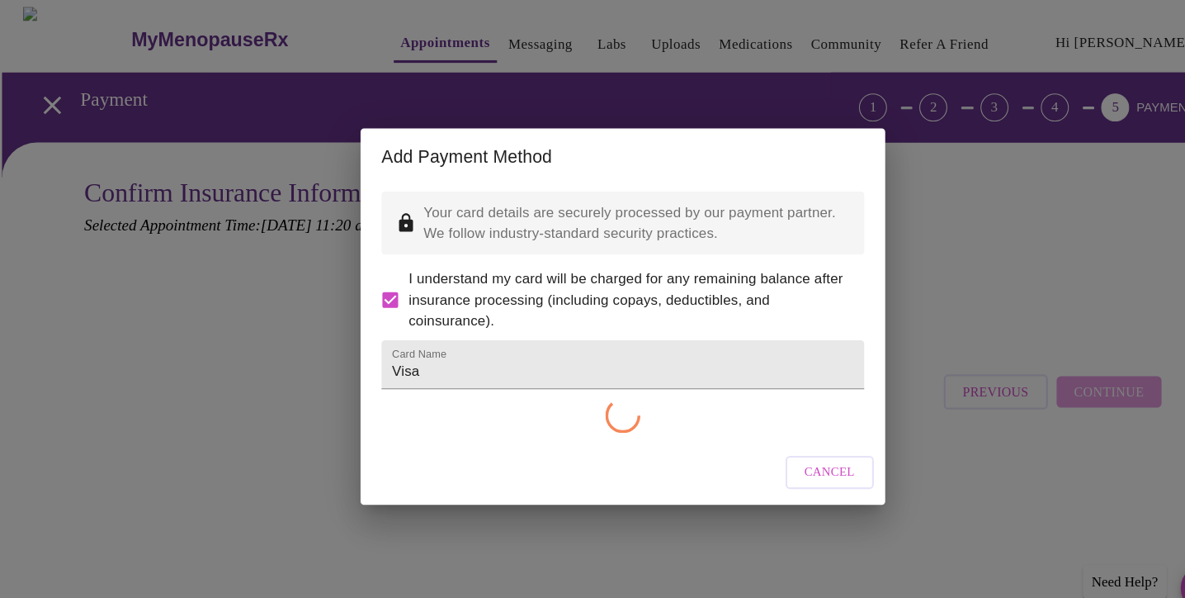
scroll to position [0, 0]
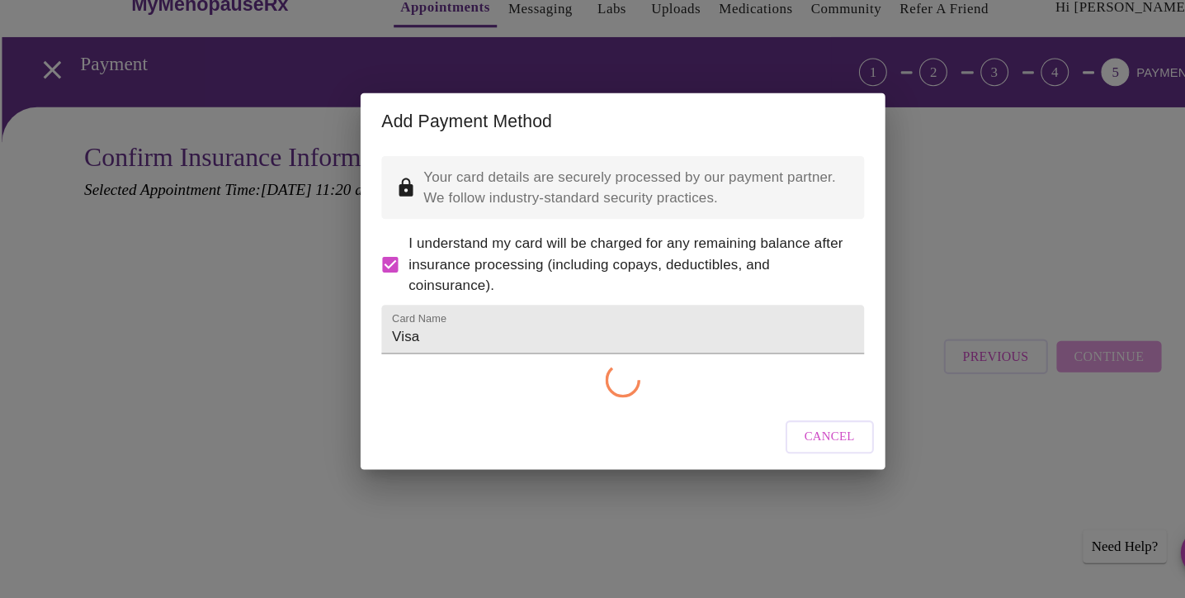
checkbox input "false"
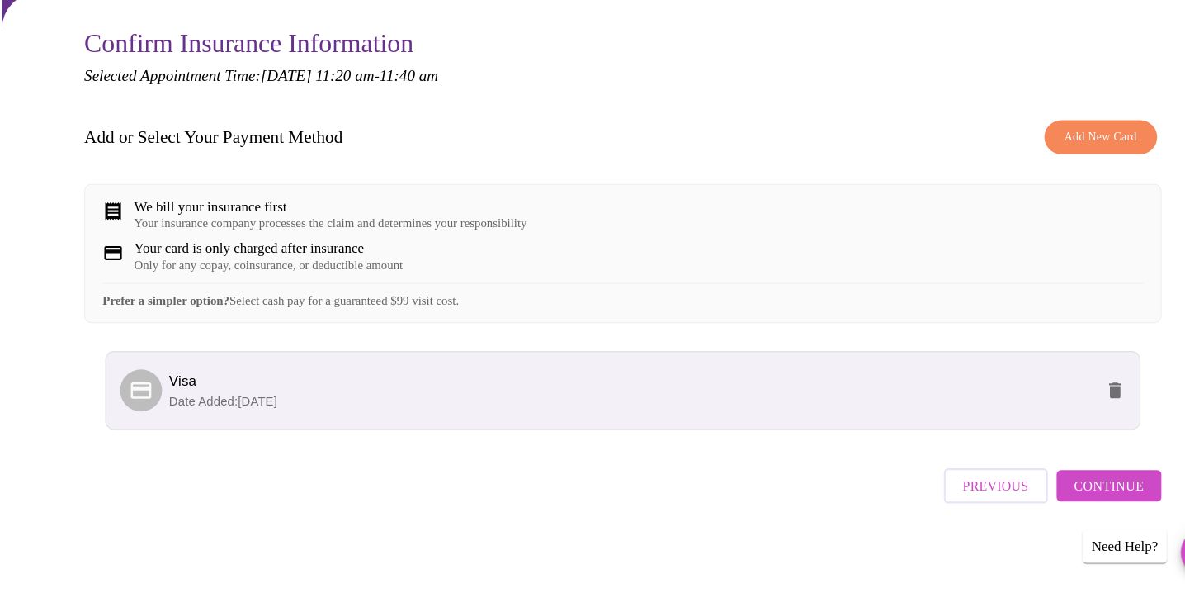
scroll to position [120, 0]
click at [1046, 481] on span "Continue" at bounding box center [1051, 491] width 66 height 21
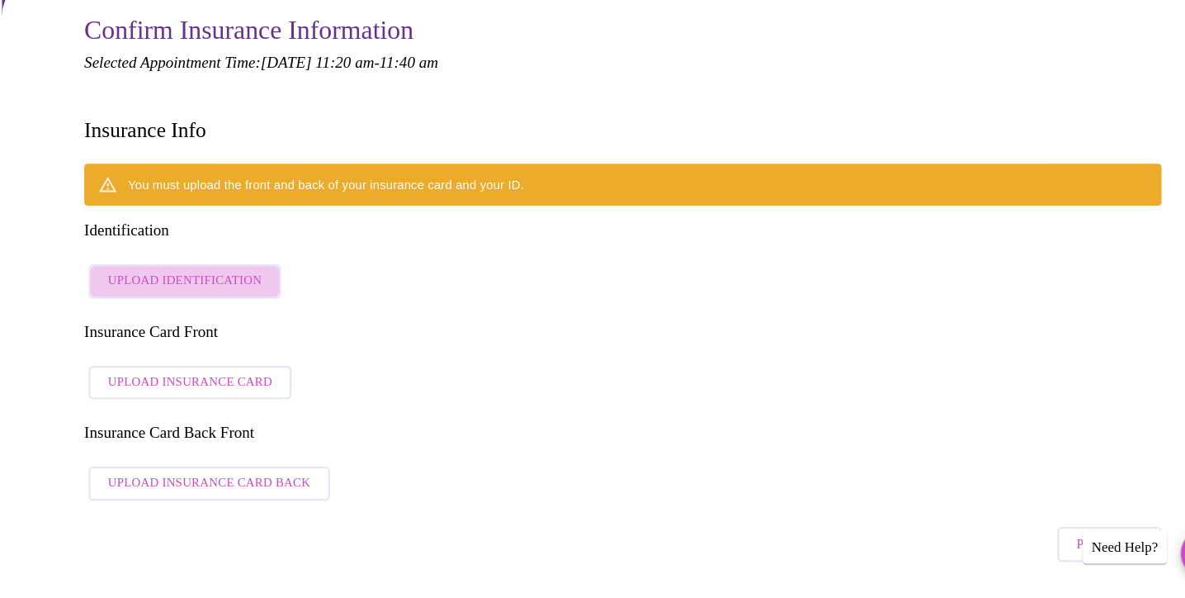
click at [202, 288] on span "Upload Identification" at bounding box center [178, 298] width 145 height 21
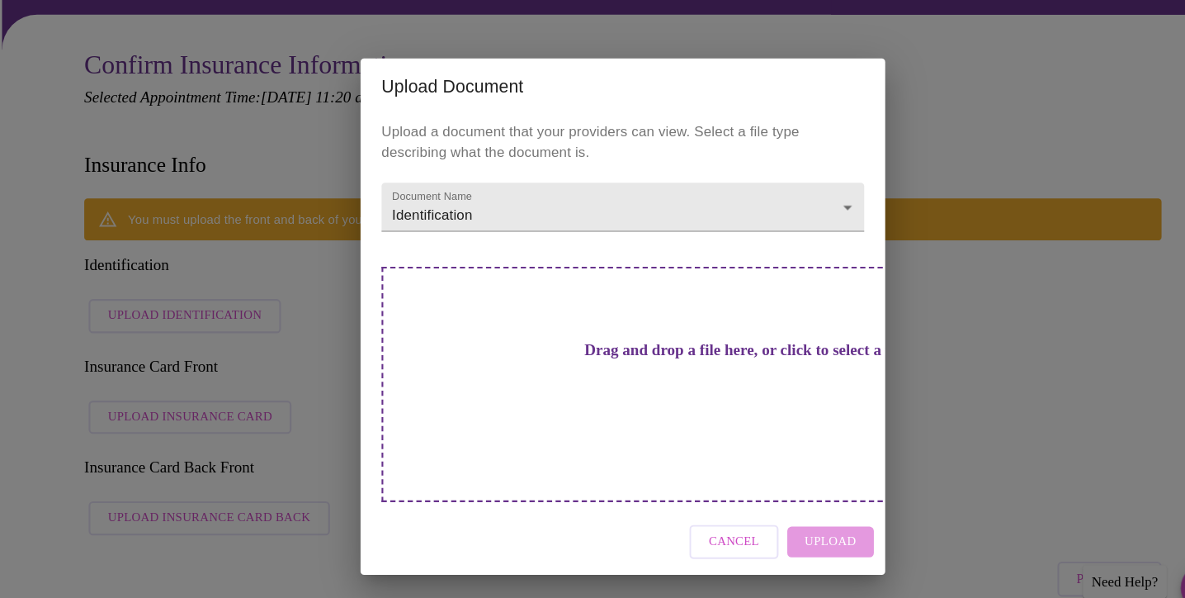
click at [587, 339] on h3 "Drag and drop a file here, or click to select a file" at bounding box center [708, 330] width 456 height 17
